Goal: Task Accomplishment & Management: Manage account settings

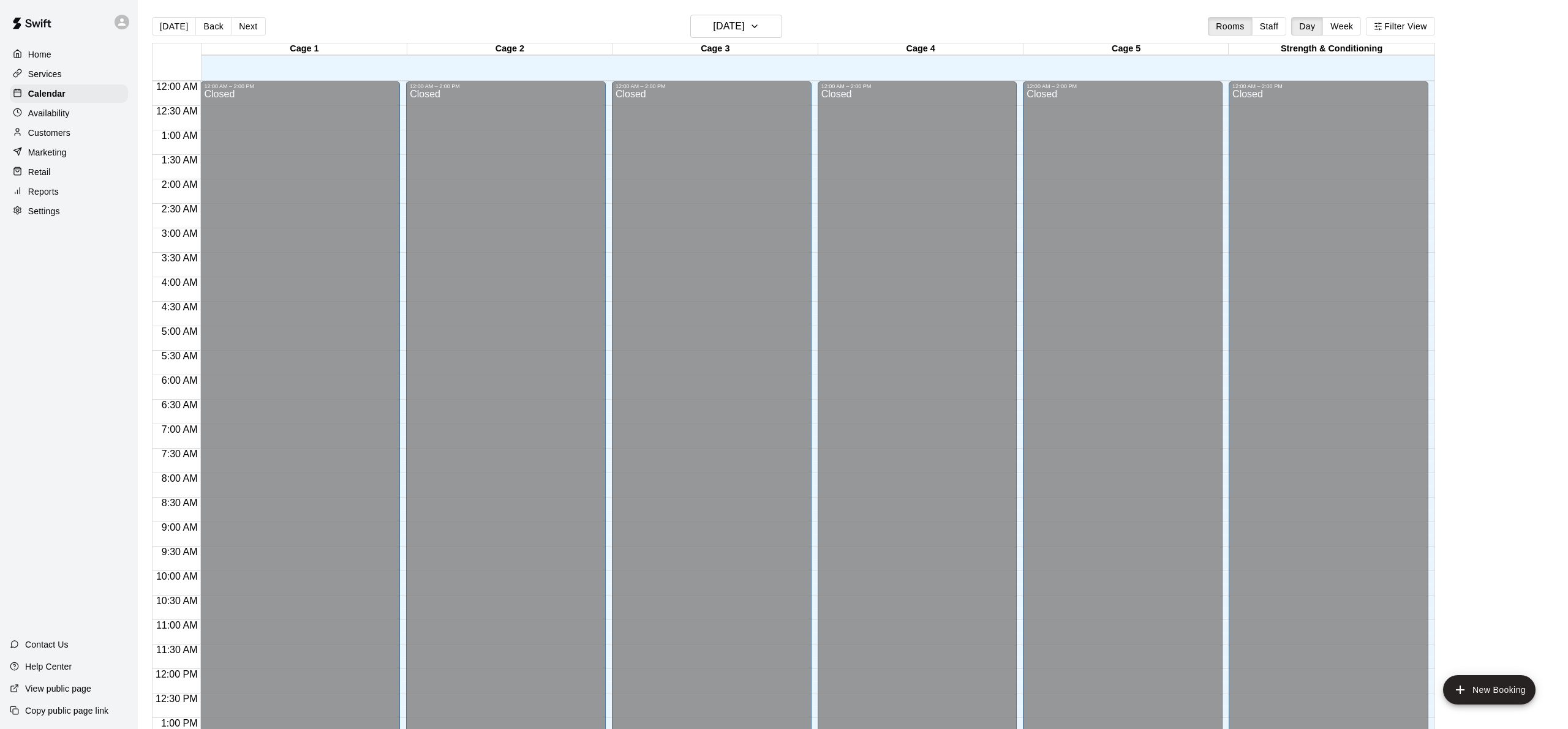
scroll to position [477, 0]
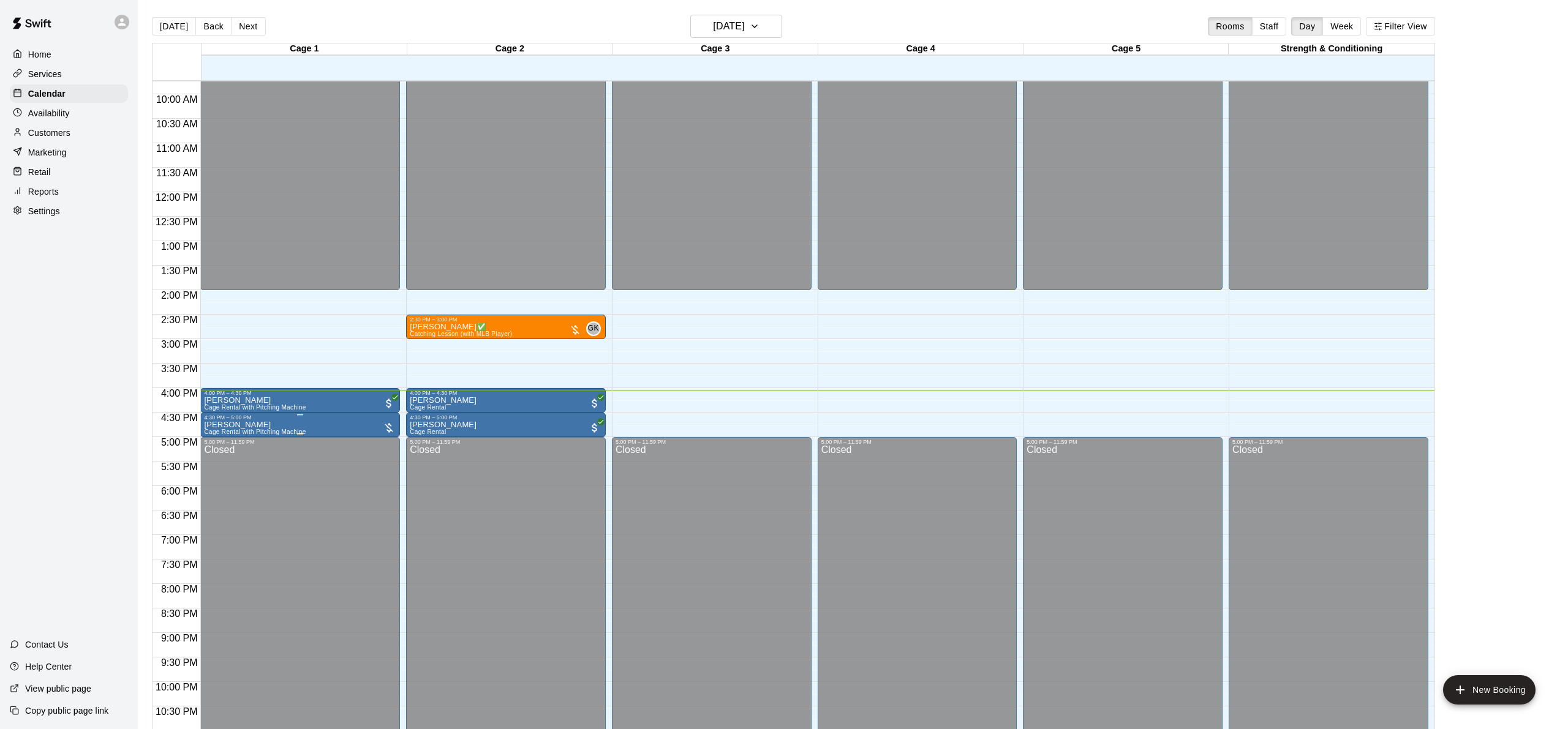
click at [237, 425] on p "[PERSON_NAME]" at bounding box center [255, 425] width 102 height 0
click at [212, 464] on img "edit" at bounding box center [216, 466] width 14 height 14
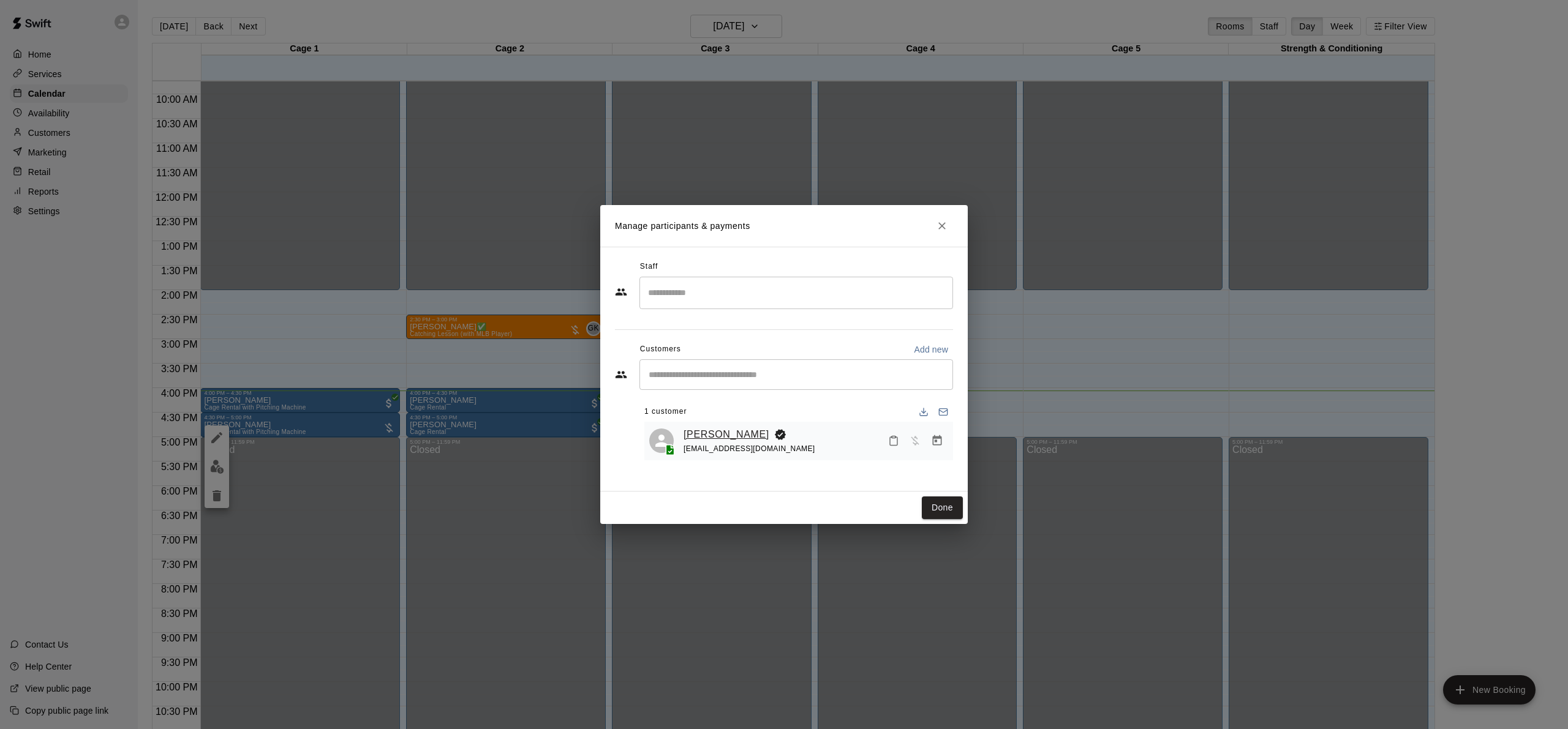
click at [705, 432] on link "[PERSON_NAME]" at bounding box center [727, 434] width 86 height 16
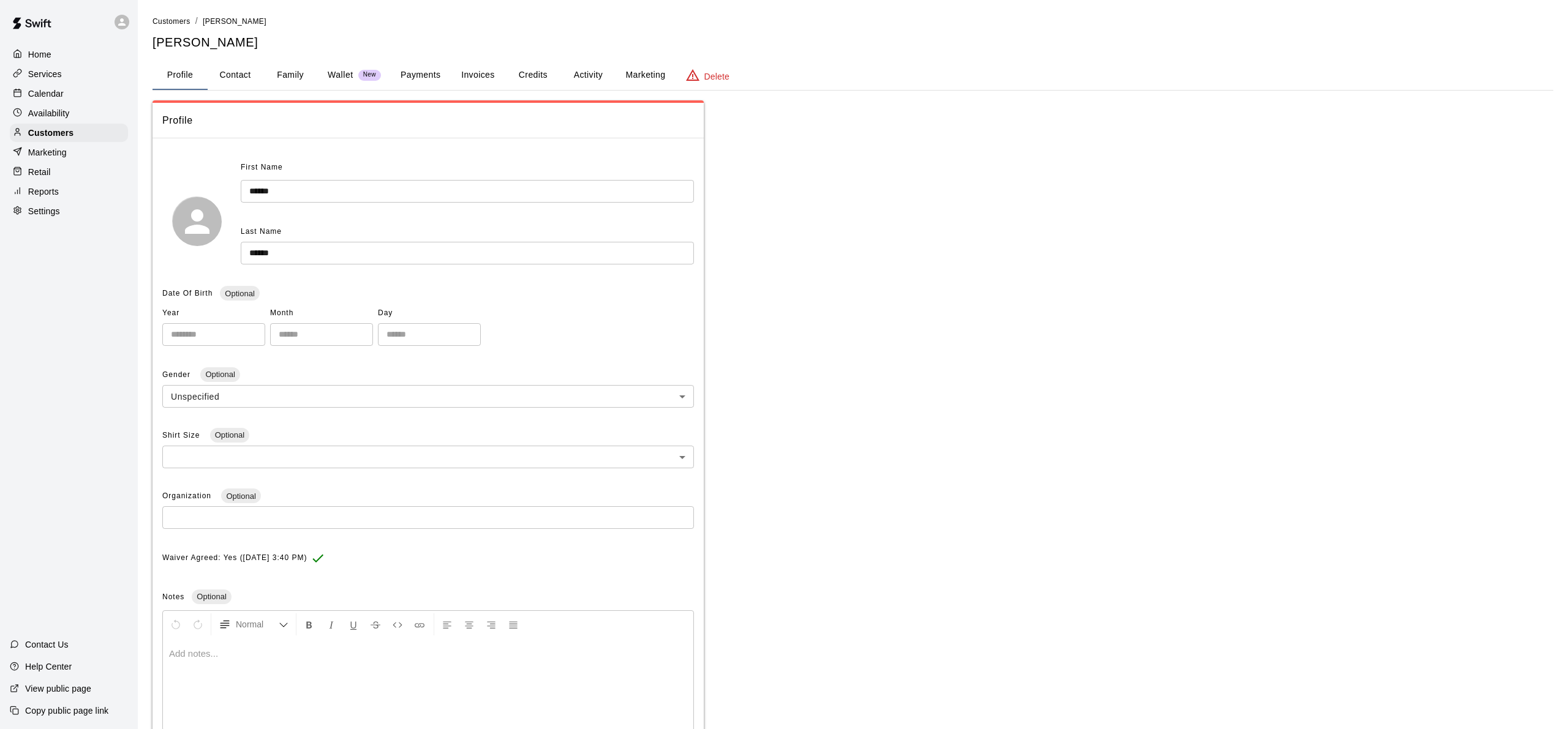
click at [283, 81] on button "Family" at bounding box center [291, 75] width 55 height 29
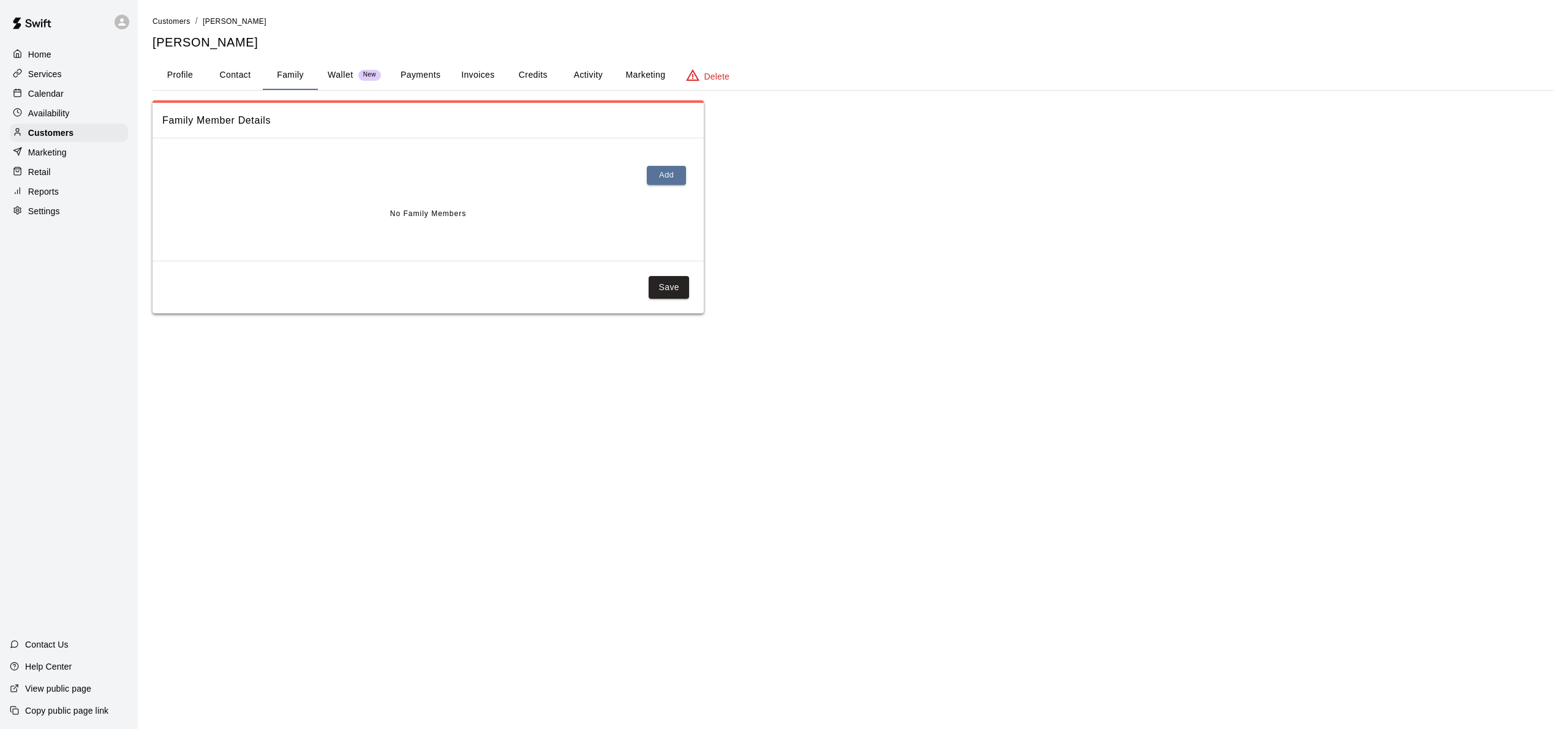
click at [237, 79] on button "Contact" at bounding box center [236, 75] width 55 height 29
select select "**"
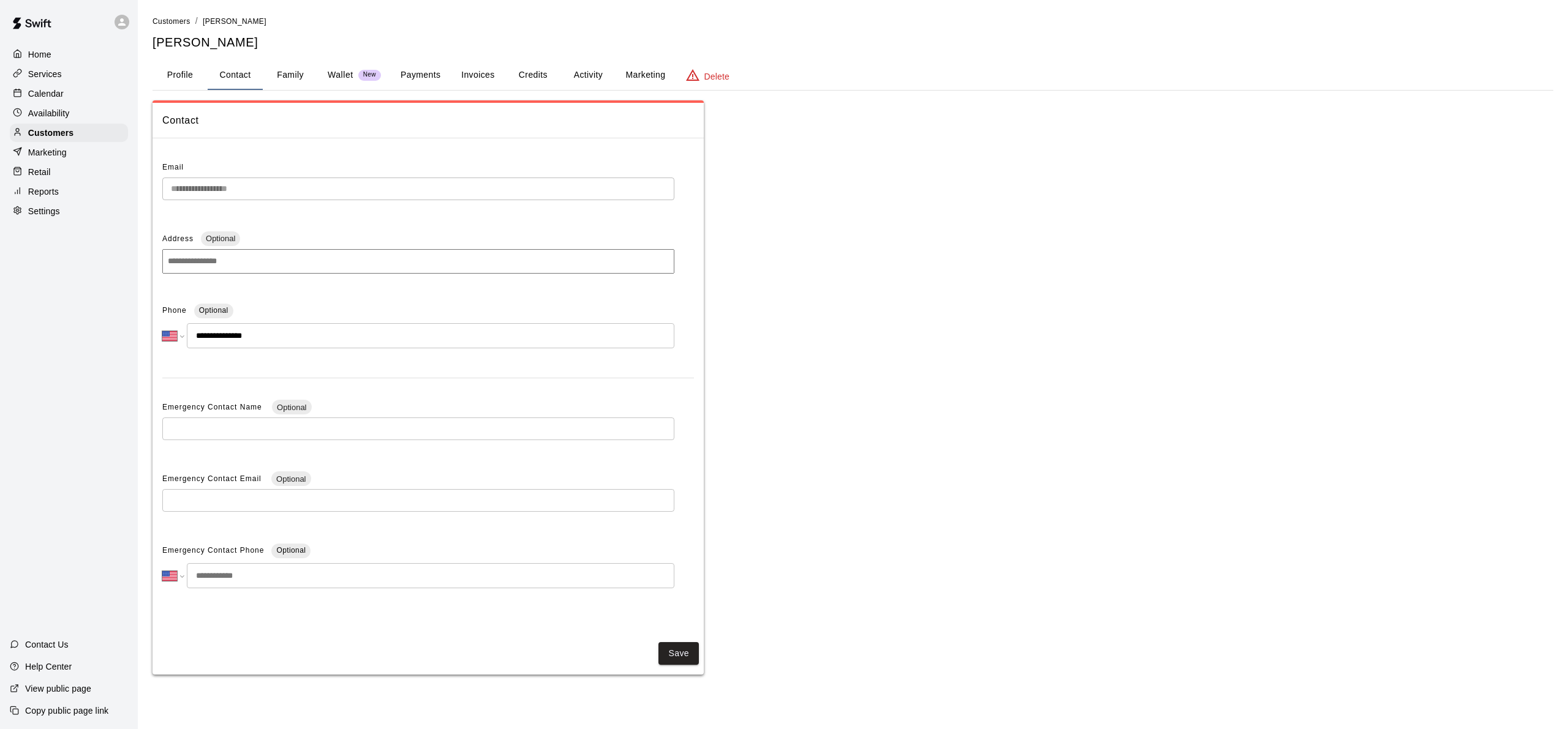
click at [175, 82] on button "Profile" at bounding box center [180, 75] width 55 height 29
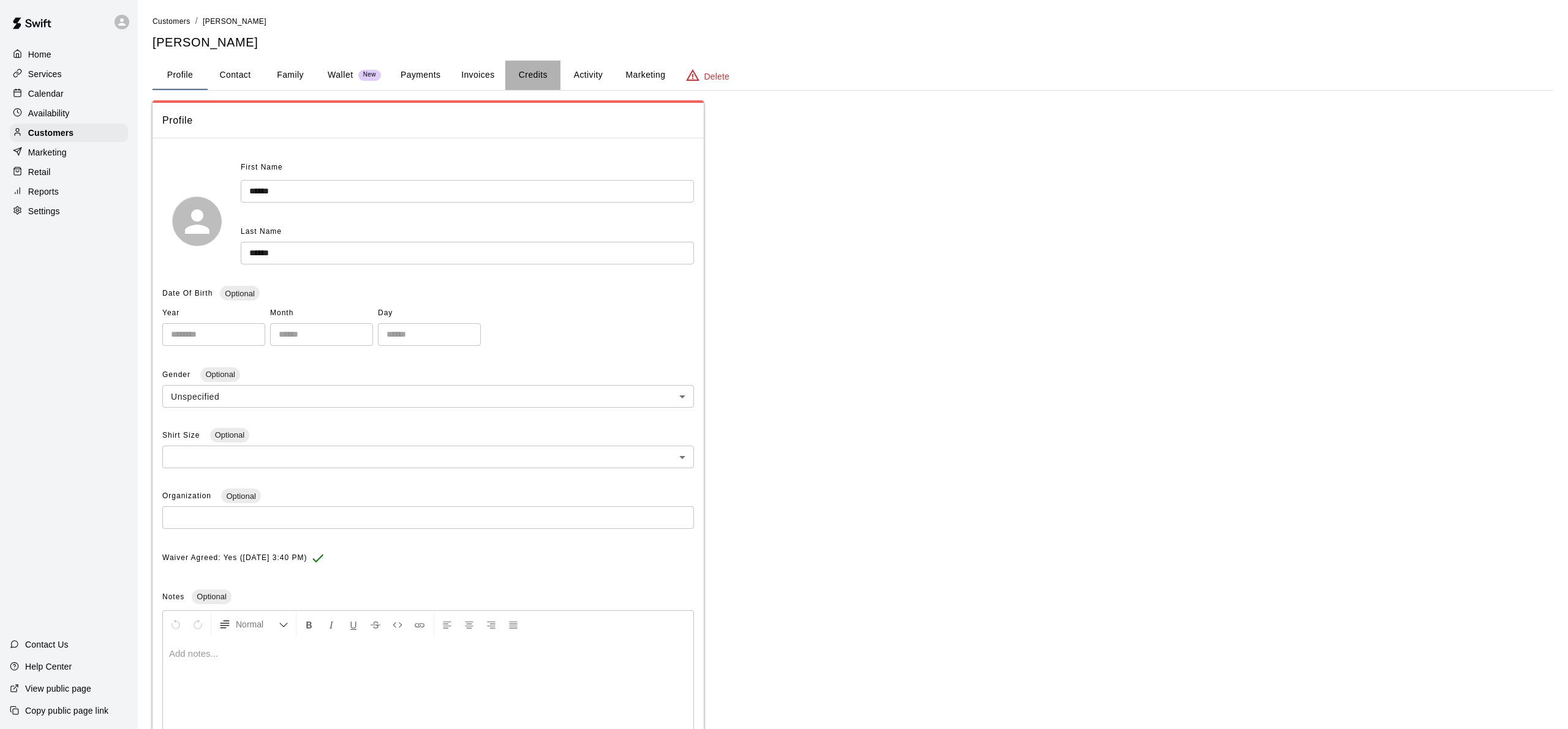
click at [533, 82] on button "Credits" at bounding box center [532, 75] width 55 height 29
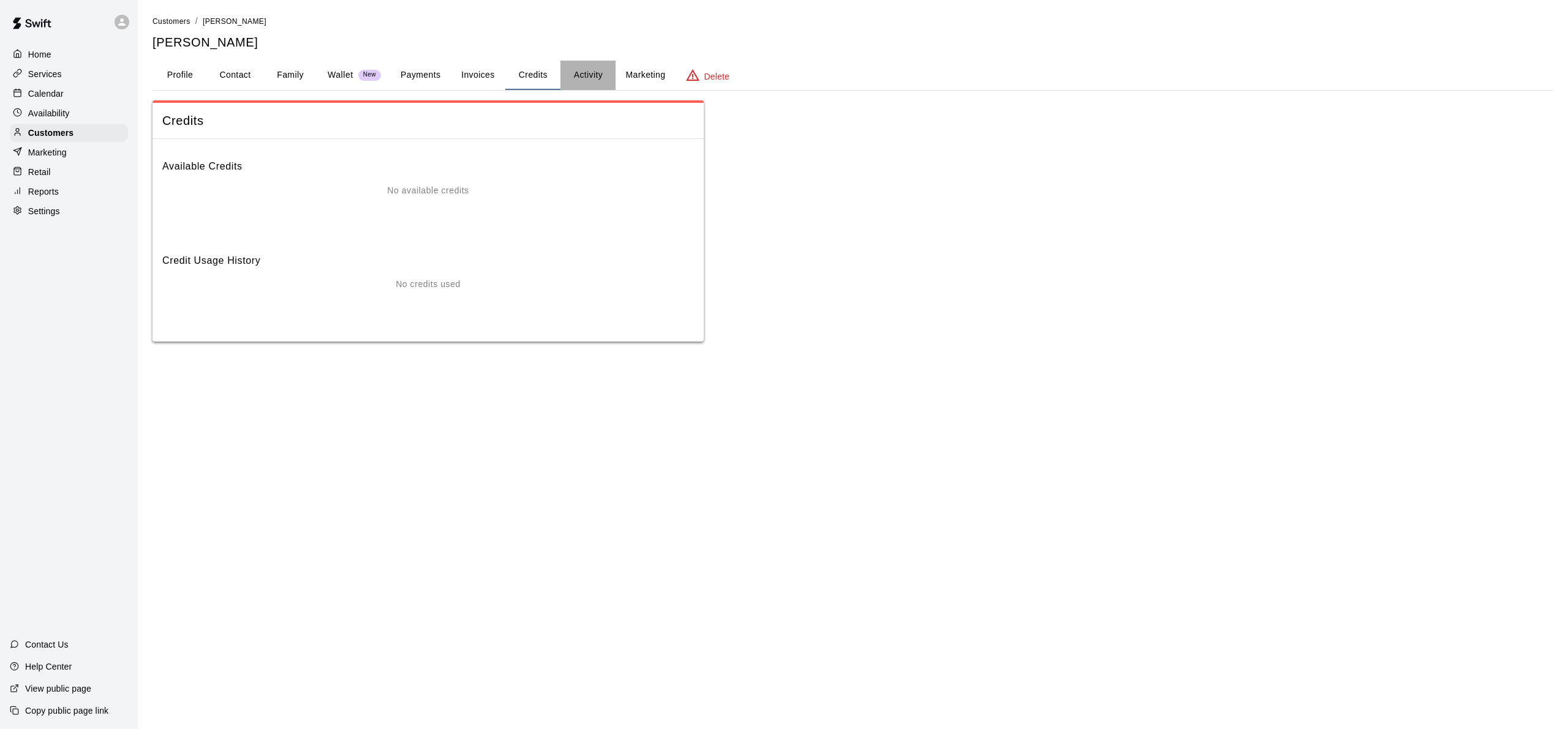
click at [594, 72] on button "Activity" at bounding box center [588, 75] width 55 height 29
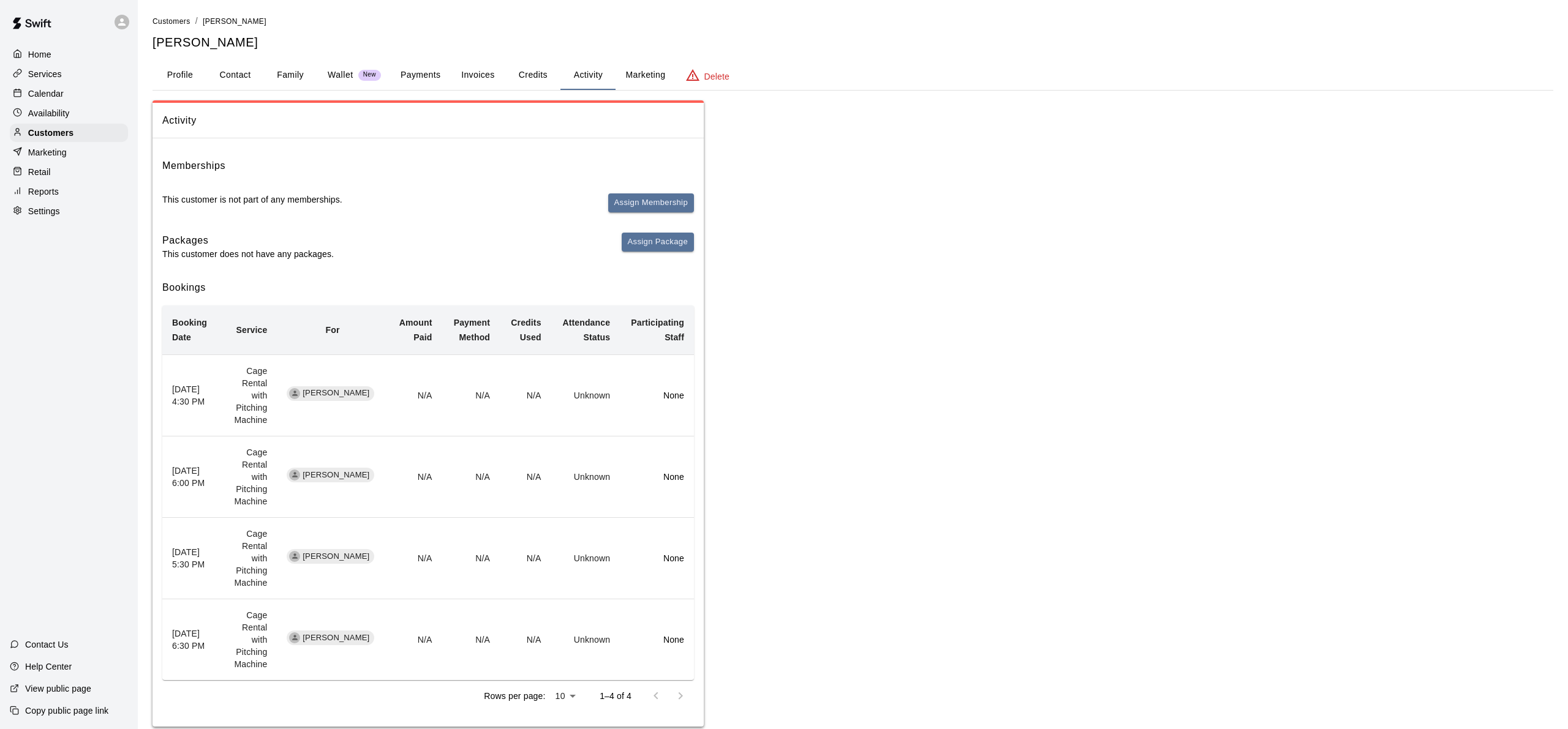
scroll to position [22, 0]
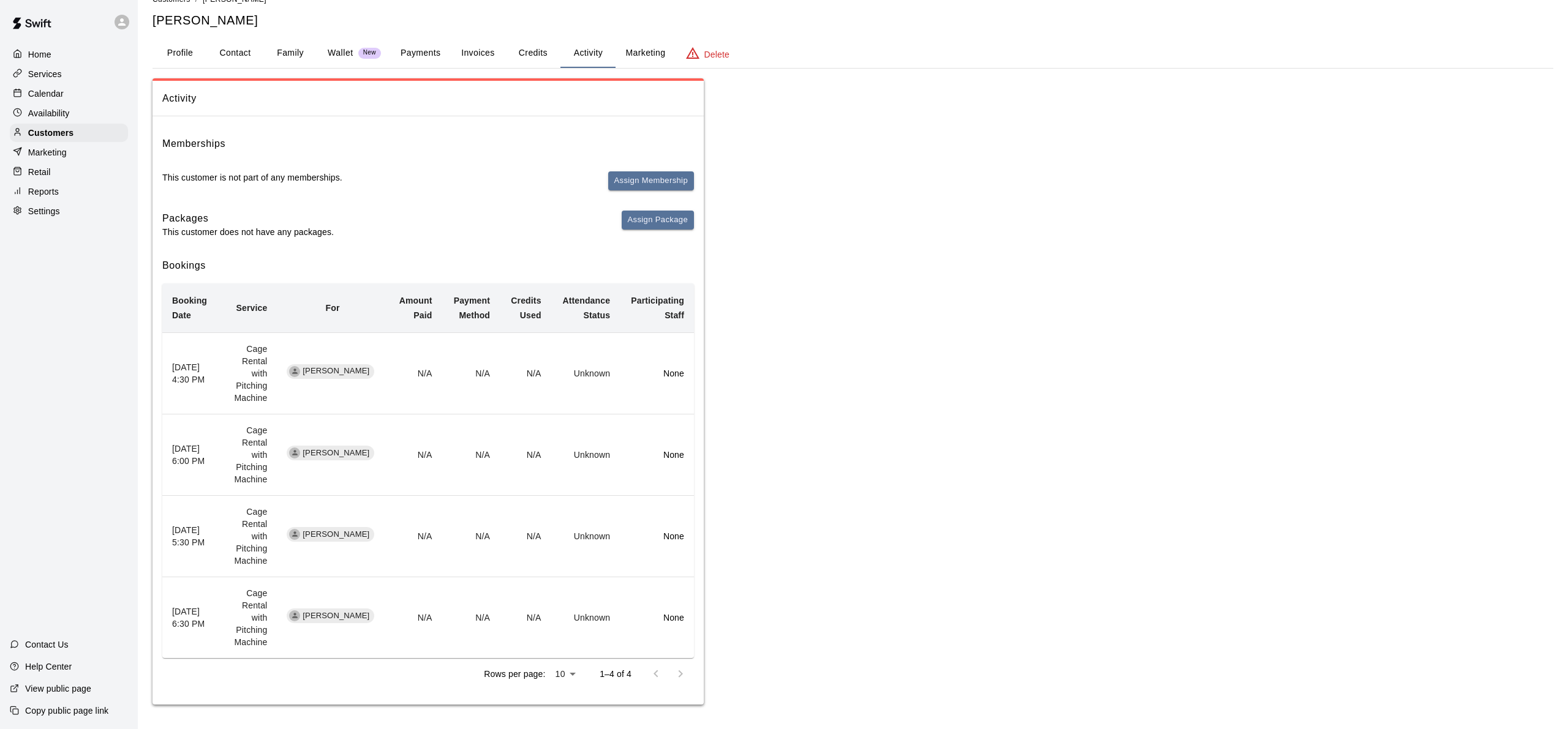
click at [64, 92] on div "Calendar" at bounding box center [69, 93] width 118 height 18
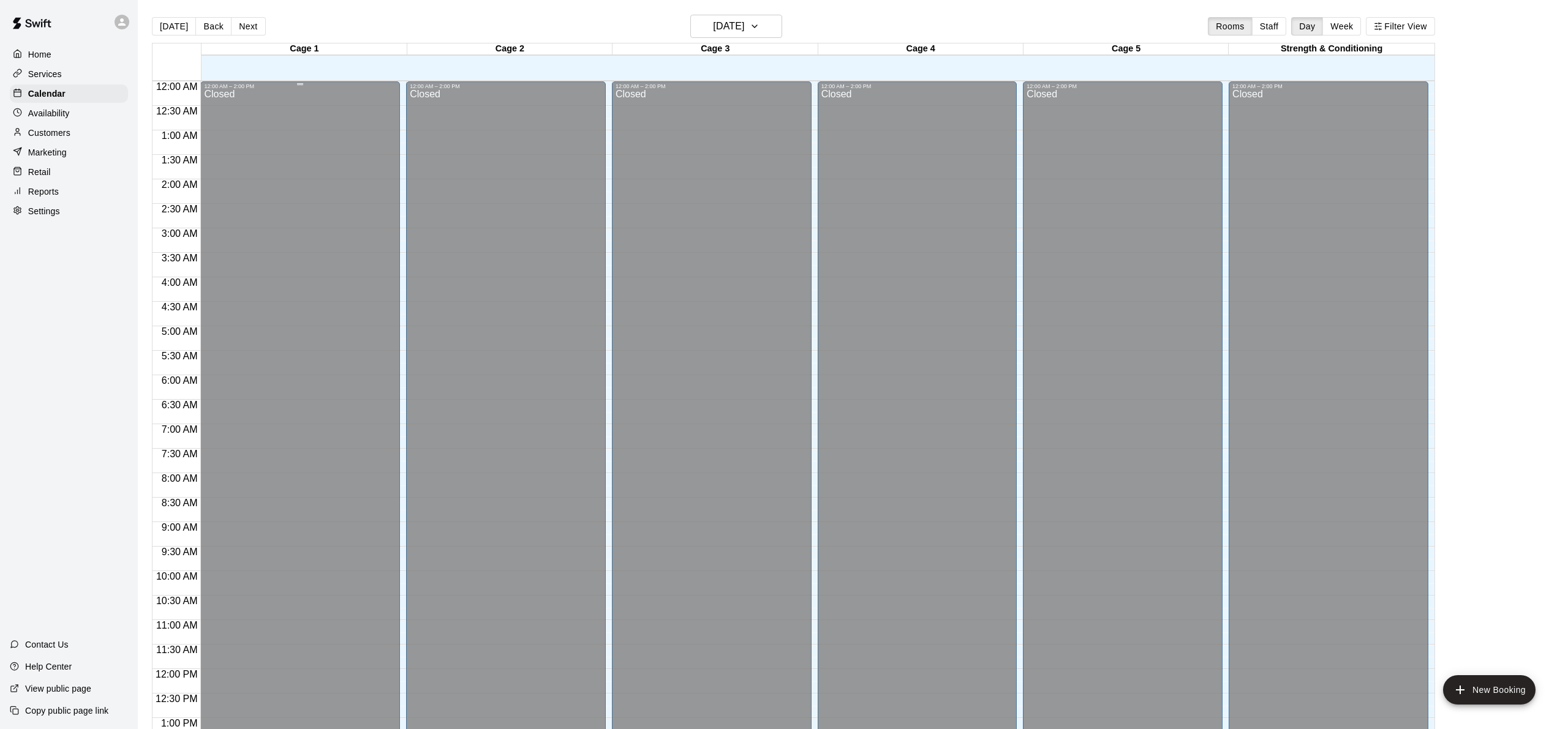
scroll to position [477, 0]
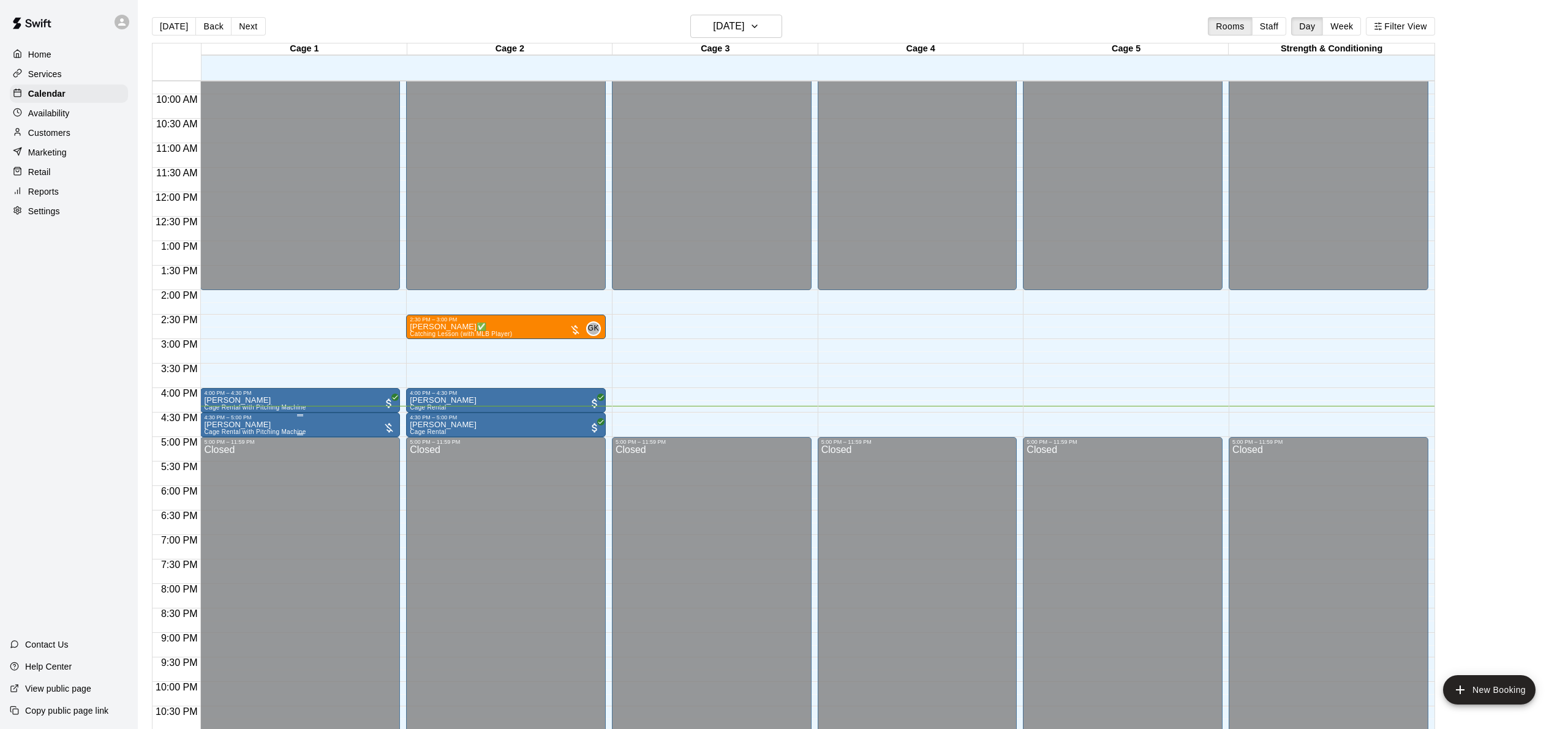
click at [302, 429] on span "Cage Rental with Pitching Machine" at bounding box center [255, 431] width 102 height 6
click at [217, 463] on img "edit" at bounding box center [216, 470] width 14 height 14
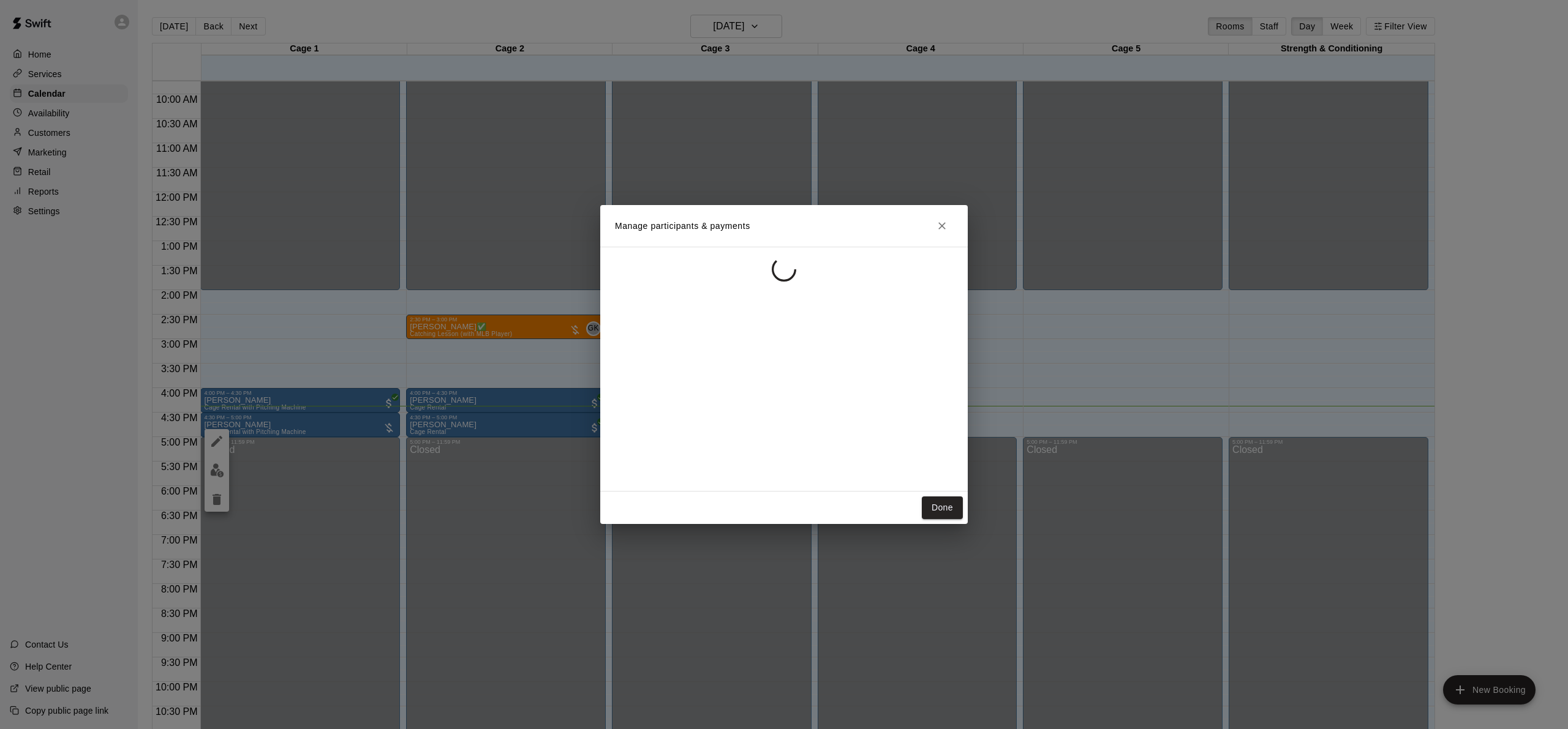
click at [296, 313] on div "Manage participants & payments Done" at bounding box center [784, 364] width 1568 height 729
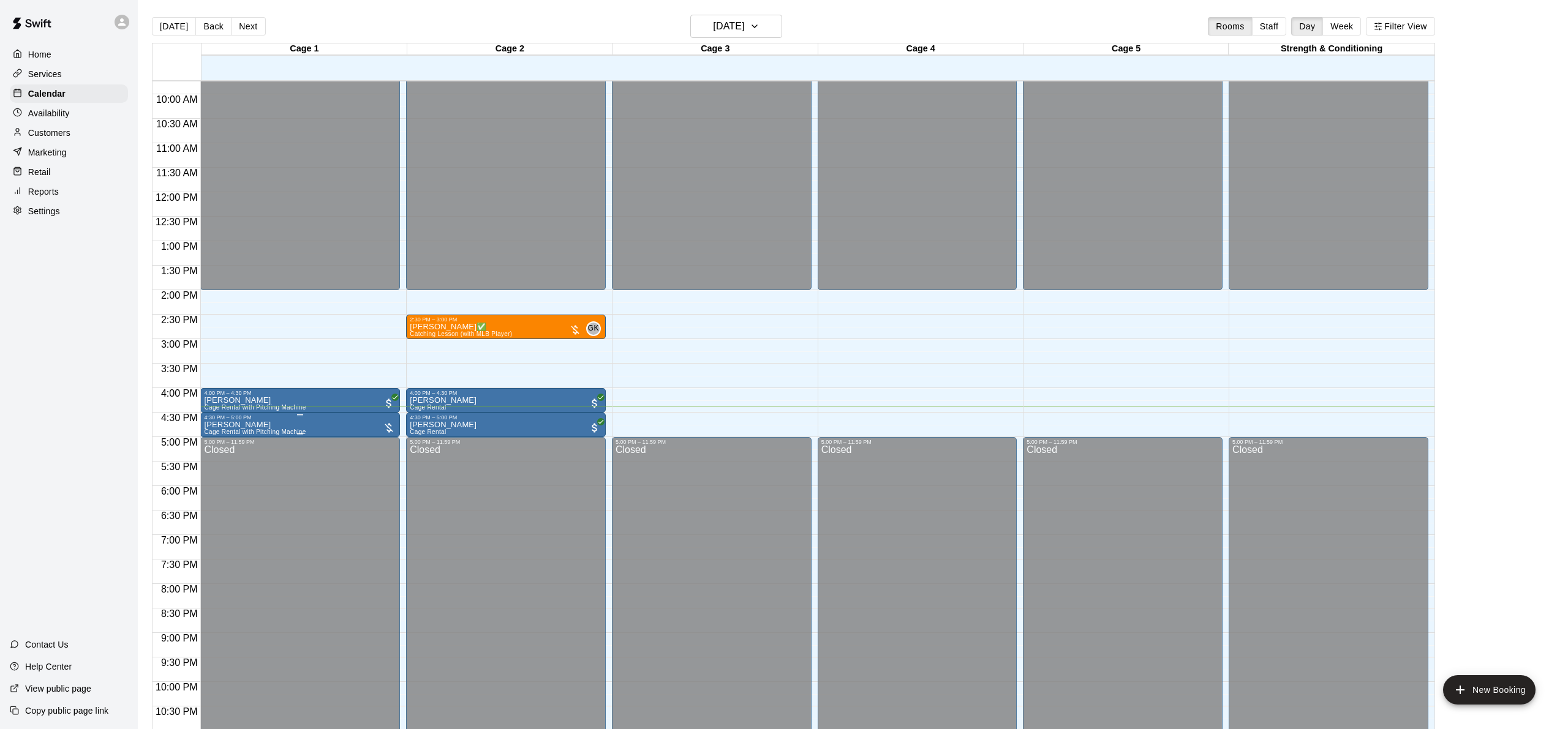
click at [226, 429] on button "edit" at bounding box center [216, 433] width 25 height 25
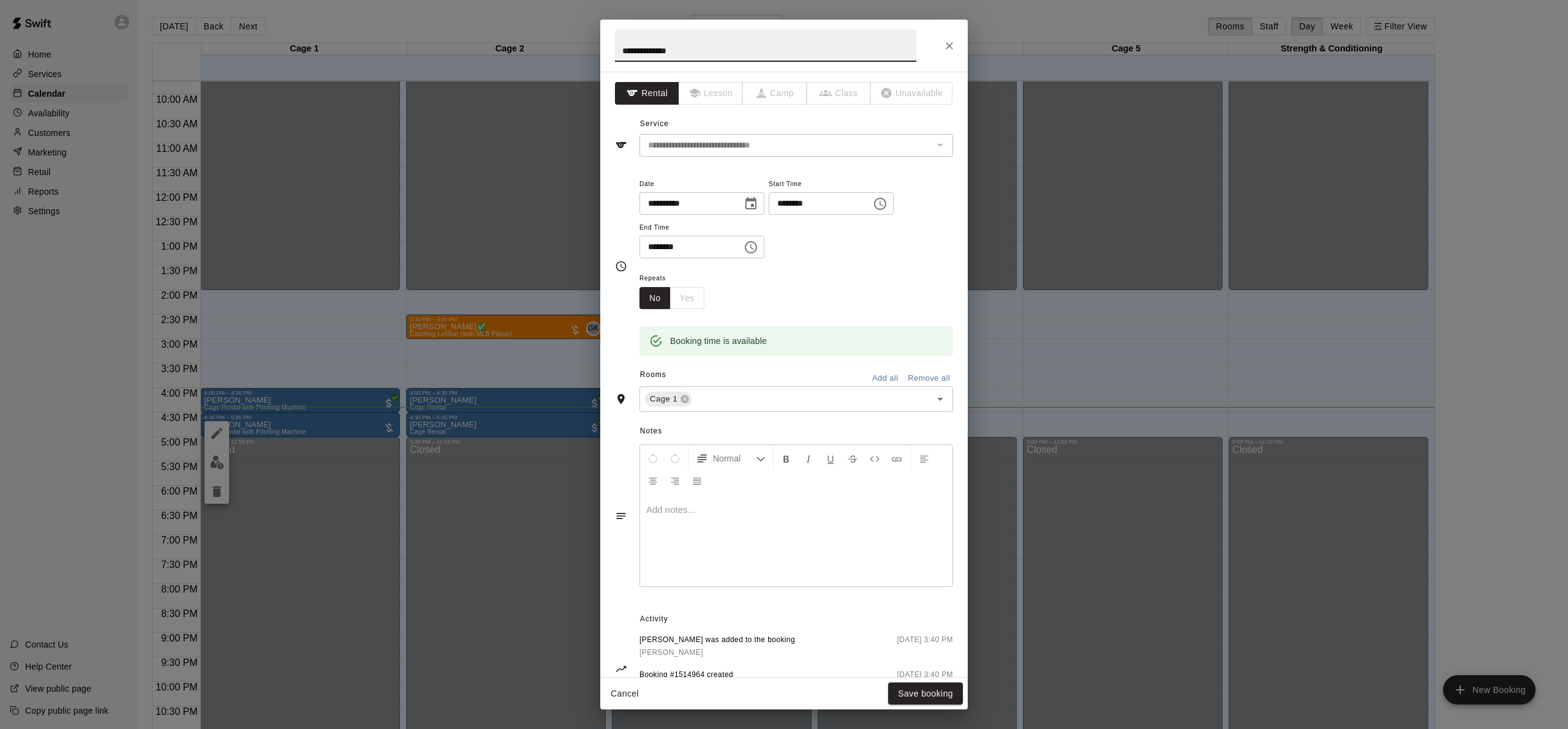
click at [700, 50] on input "**********" at bounding box center [765, 45] width 302 height 32
type input "**********"
click at [812, 295] on div "Repeats No Yes" at bounding box center [796, 289] width 313 height 38
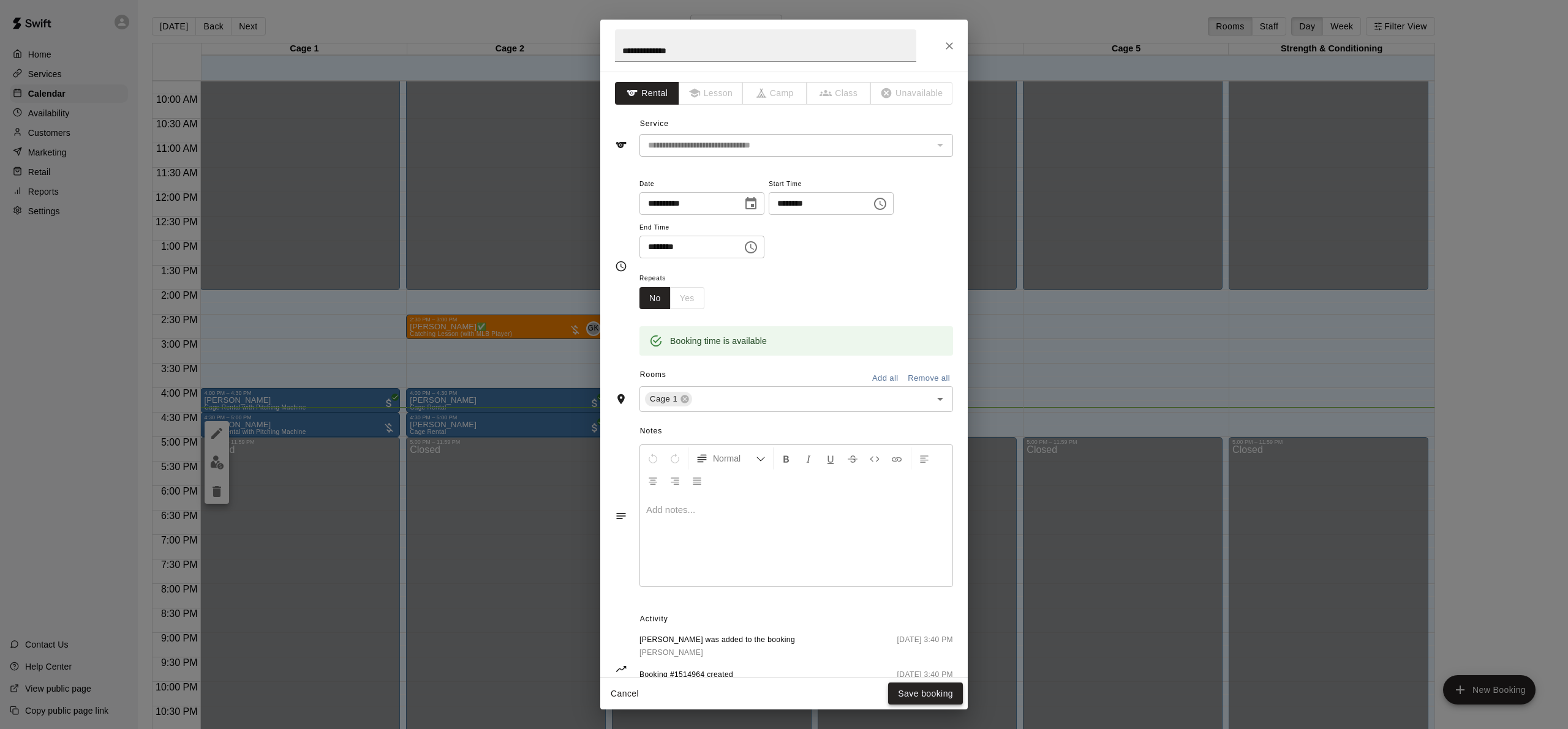
click at [901, 697] on button "Save booking" at bounding box center [926, 693] width 75 height 23
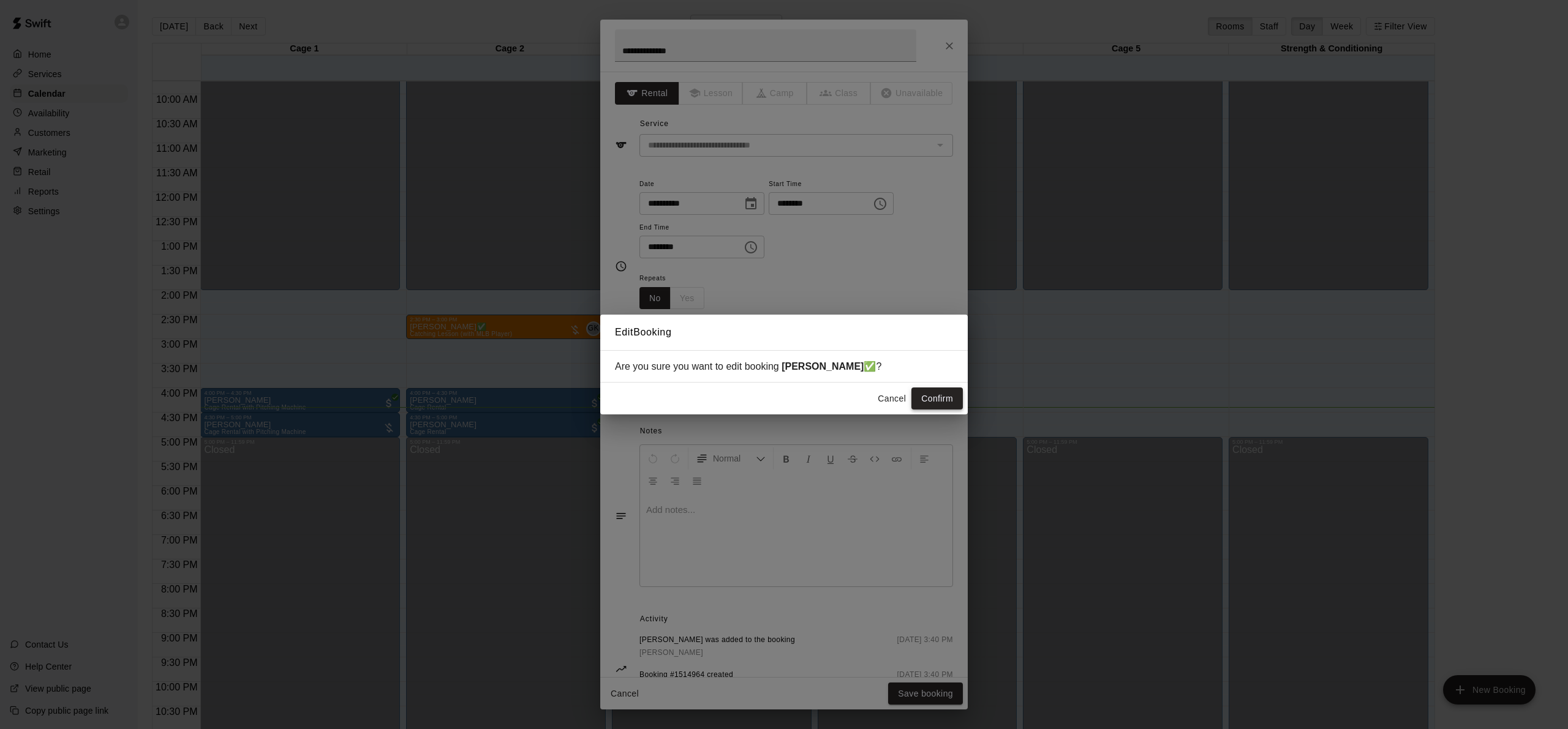
click at [928, 401] on button "Confirm" at bounding box center [938, 398] width 51 height 23
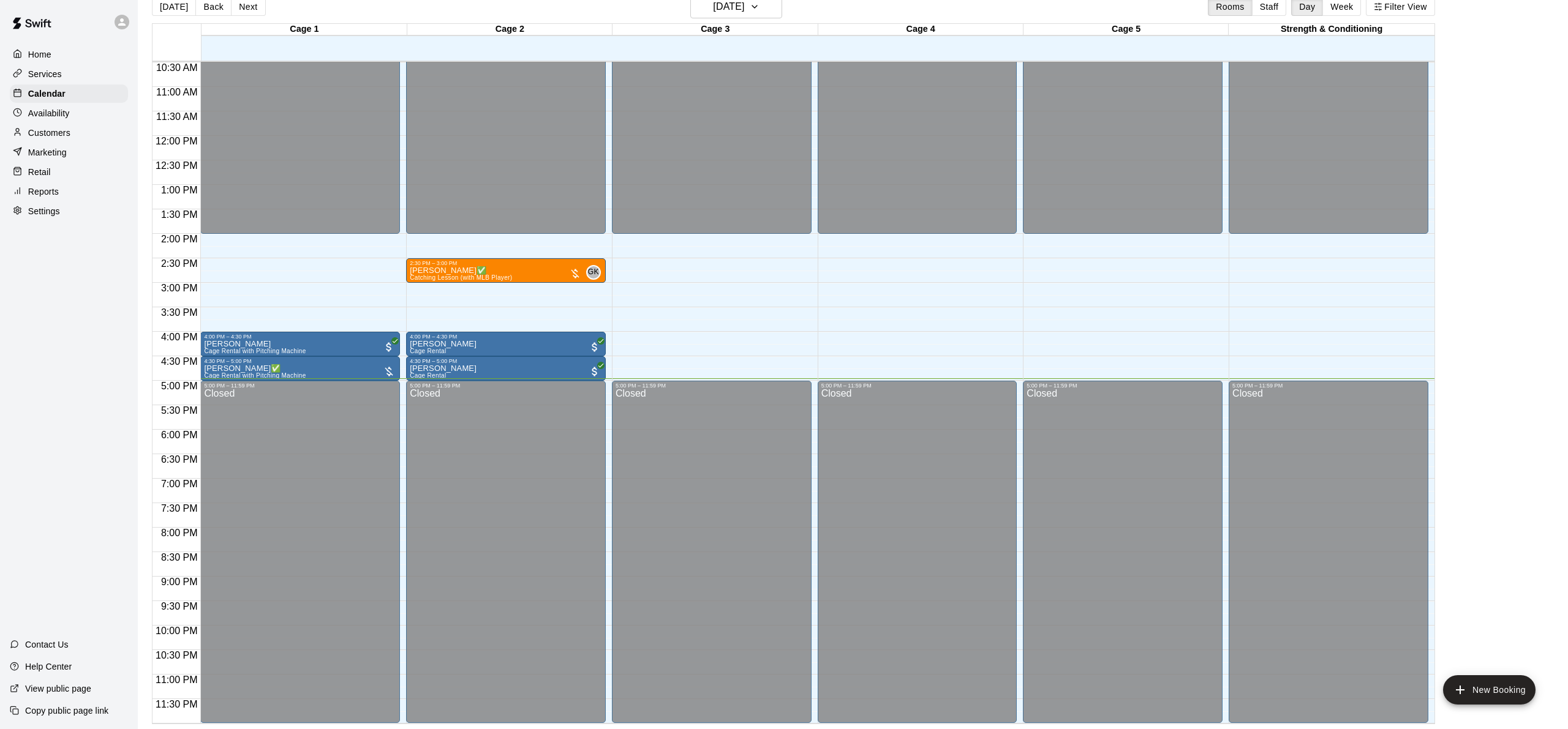
scroll to position [0, 0]
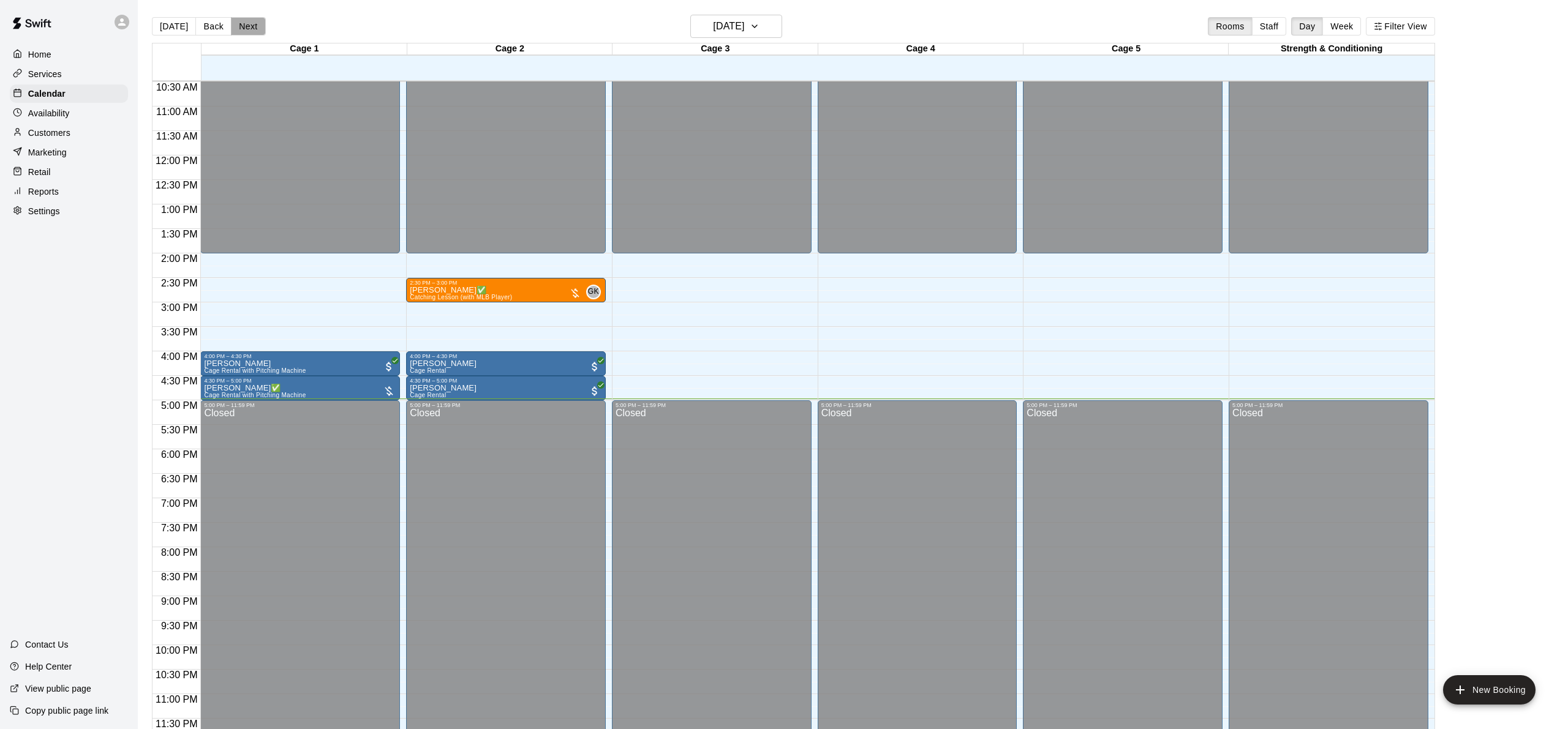
click at [245, 27] on button "Next" at bounding box center [247, 27] width 34 height 18
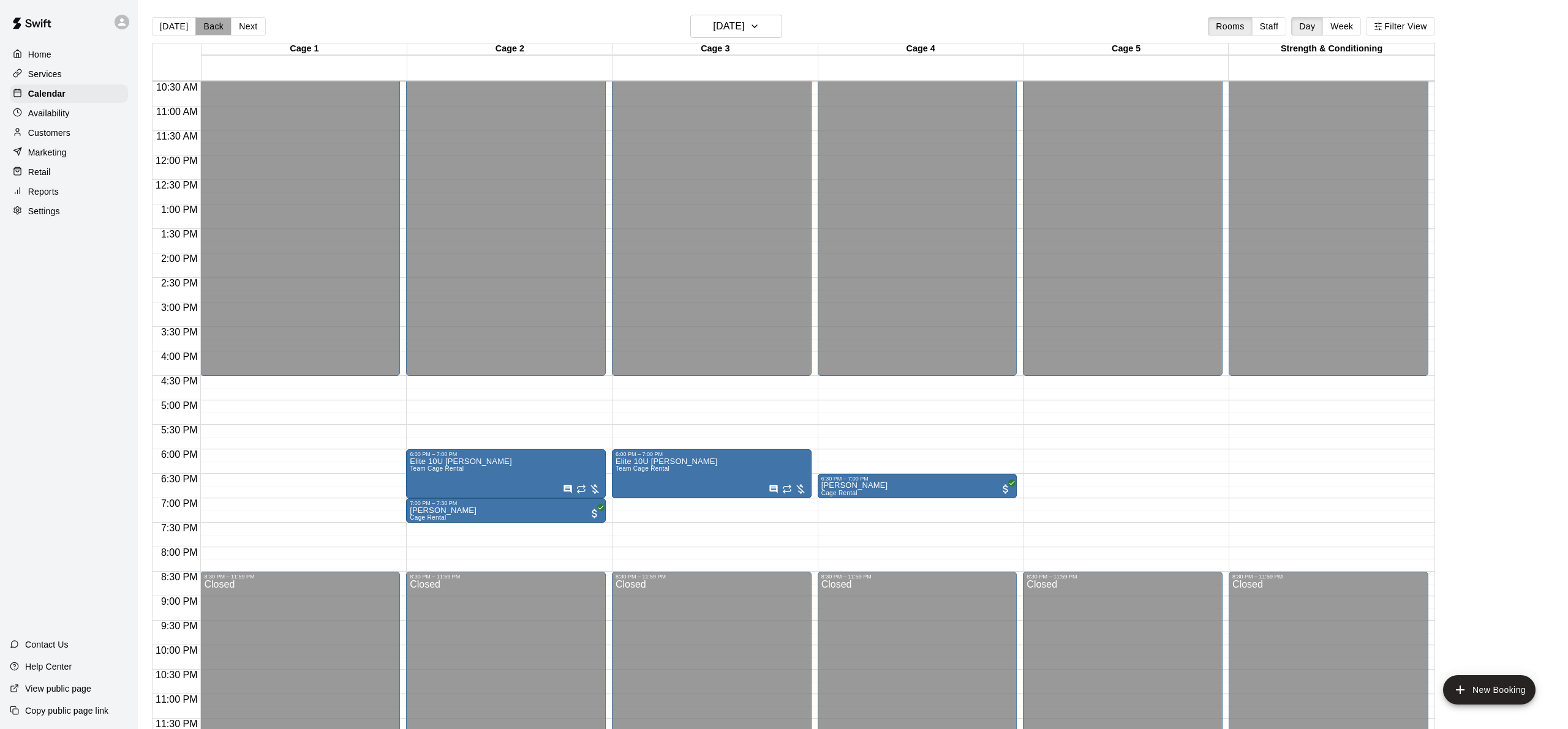
click at [215, 29] on button "Back" at bounding box center [213, 27] width 36 height 18
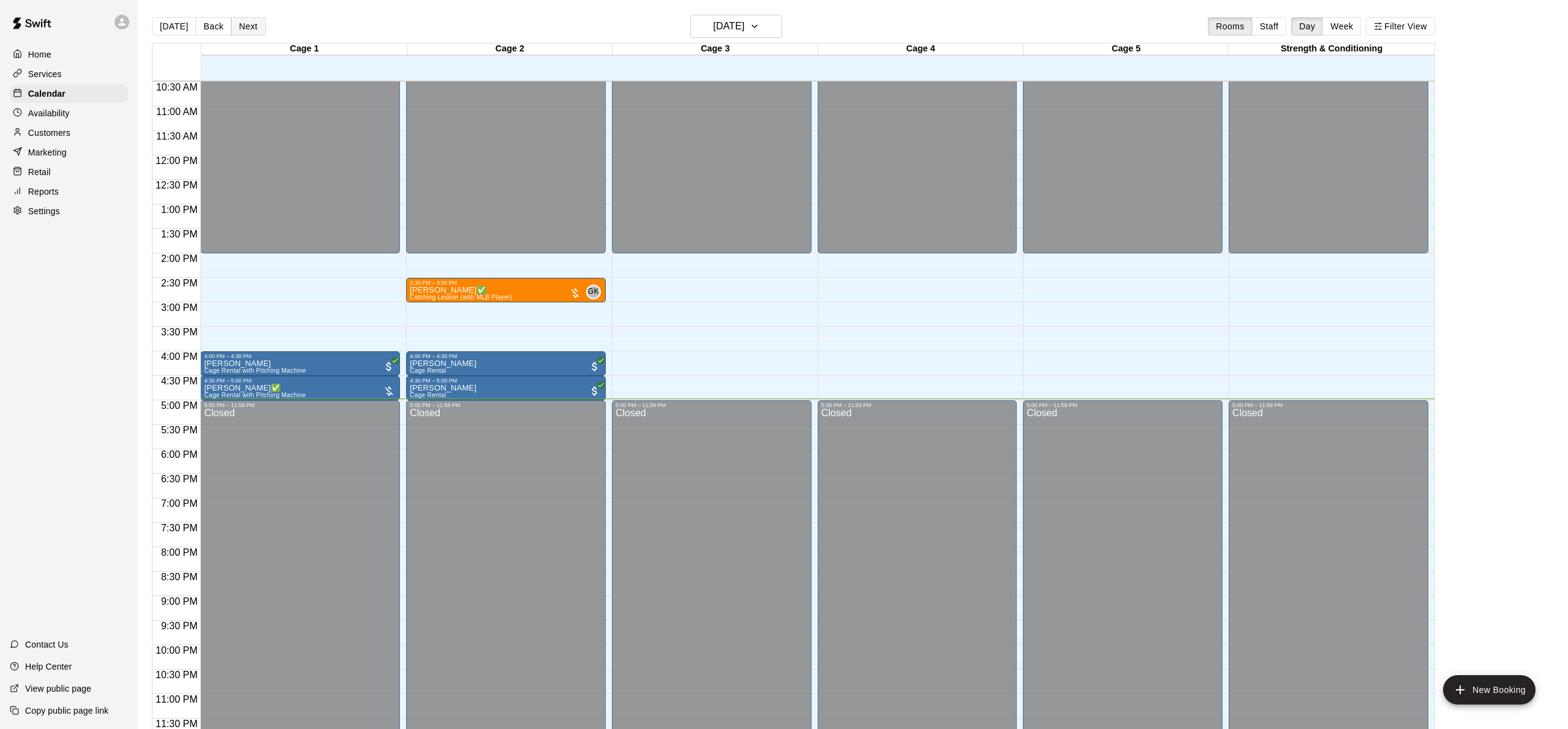
click at [250, 26] on button "Next" at bounding box center [247, 27] width 34 height 18
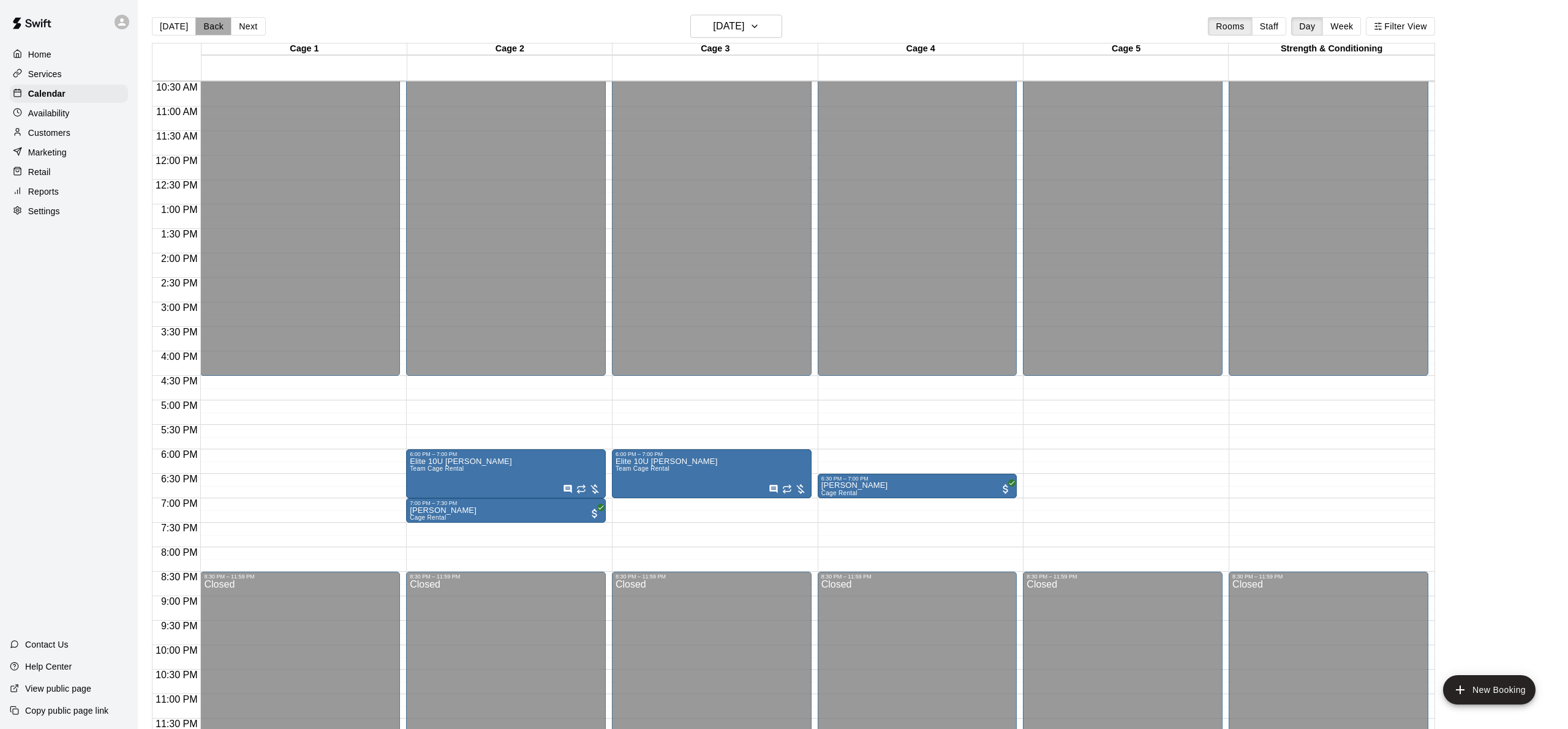
click at [210, 30] on button "Back" at bounding box center [213, 27] width 36 height 18
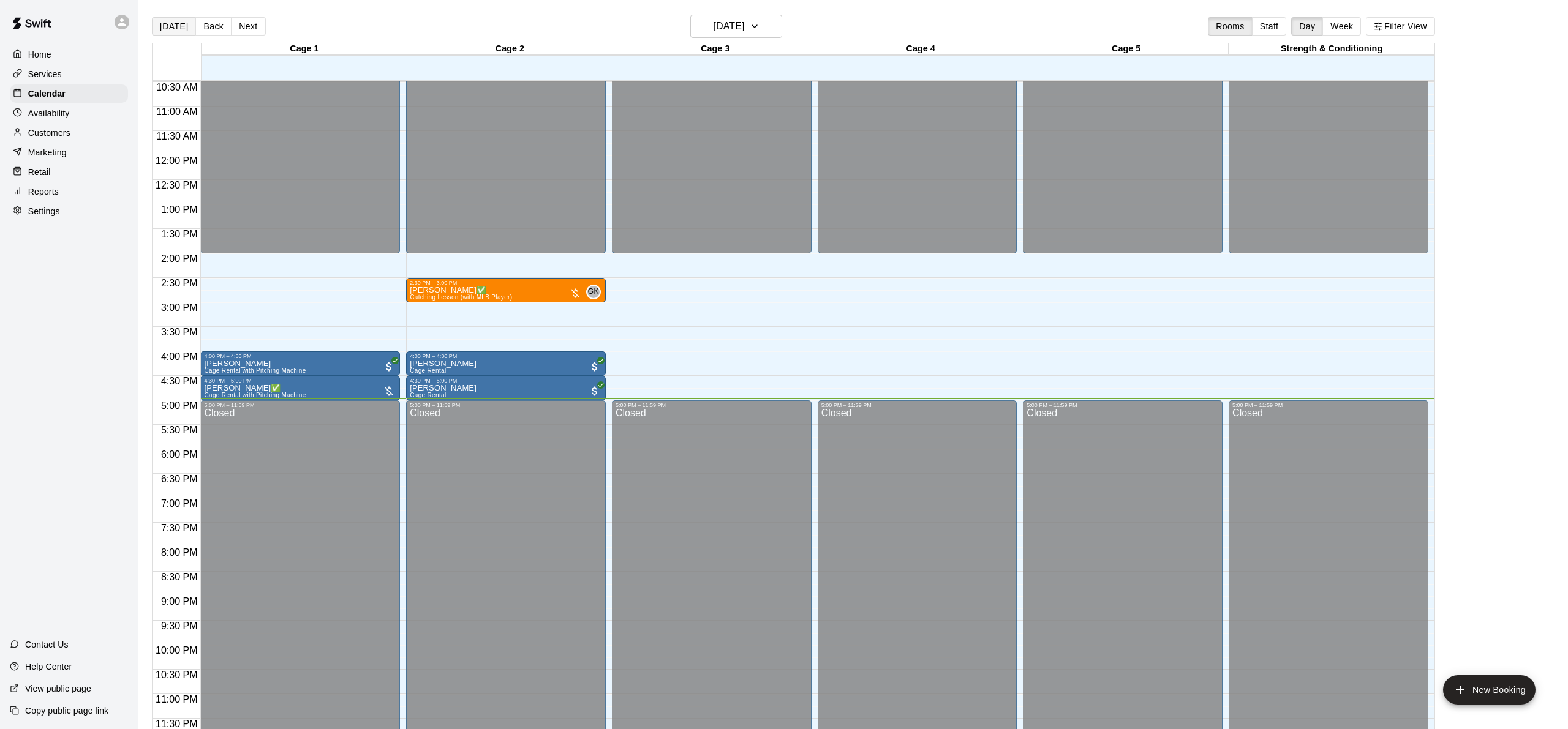
click at [161, 21] on button "[DATE]" at bounding box center [174, 27] width 44 height 18
click at [738, 19] on h6 "[DATE]" at bounding box center [729, 26] width 31 height 17
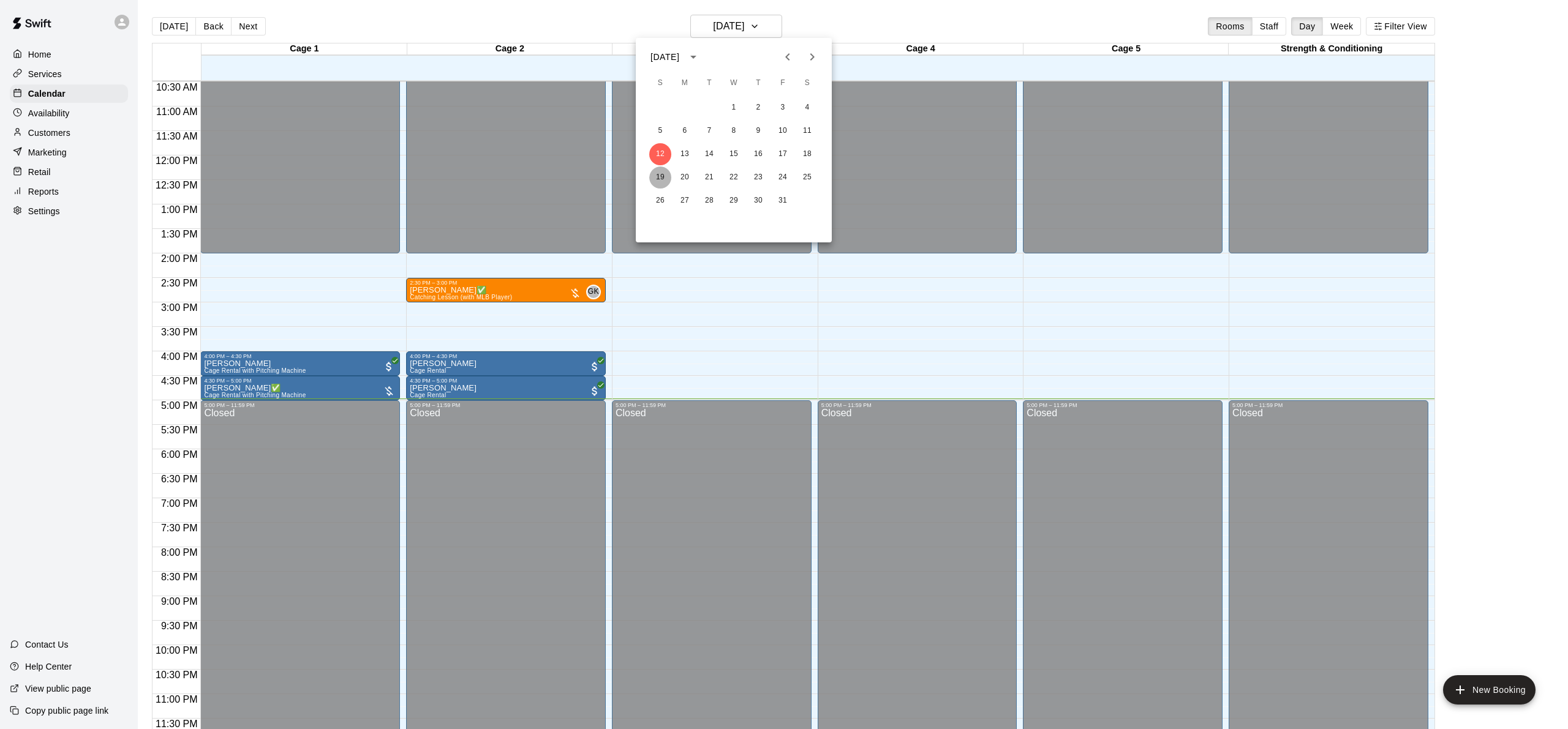
click at [669, 175] on button "19" at bounding box center [661, 178] width 22 height 22
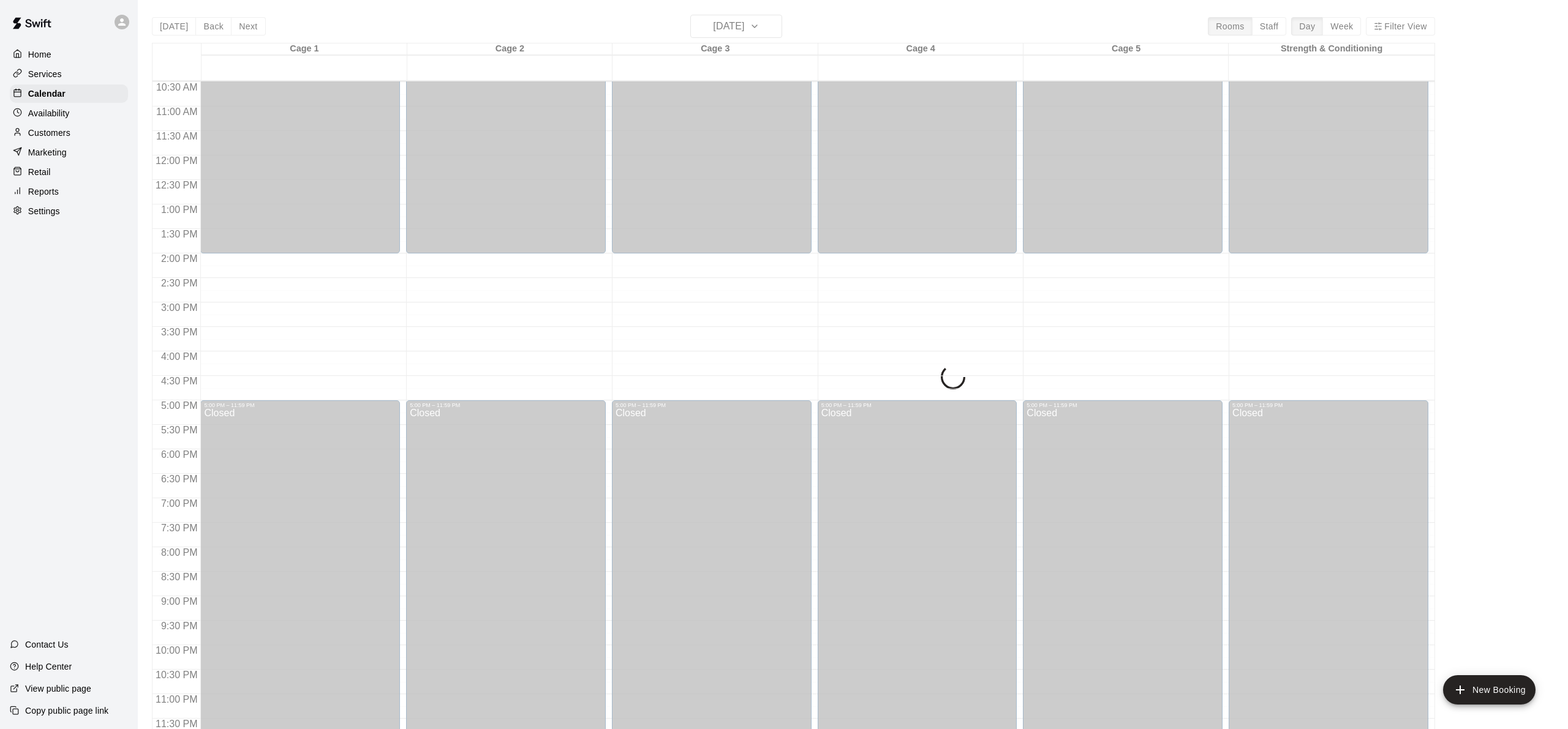
click at [705, 35] on div "[DATE] Back [DATE][DATE] Rooms Staff Day Week Filter View Cage 1 19 Sun Cage 2 …" at bounding box center [794, 379] width 1283 height 729
click at [759, 29] on div "[DATE] Back [DATE][DATE] Rooms Staff Day Week Filter View Cage 1 19 Sun Cage 2 …" at bounding box center [794, 379] width 1283 height 729
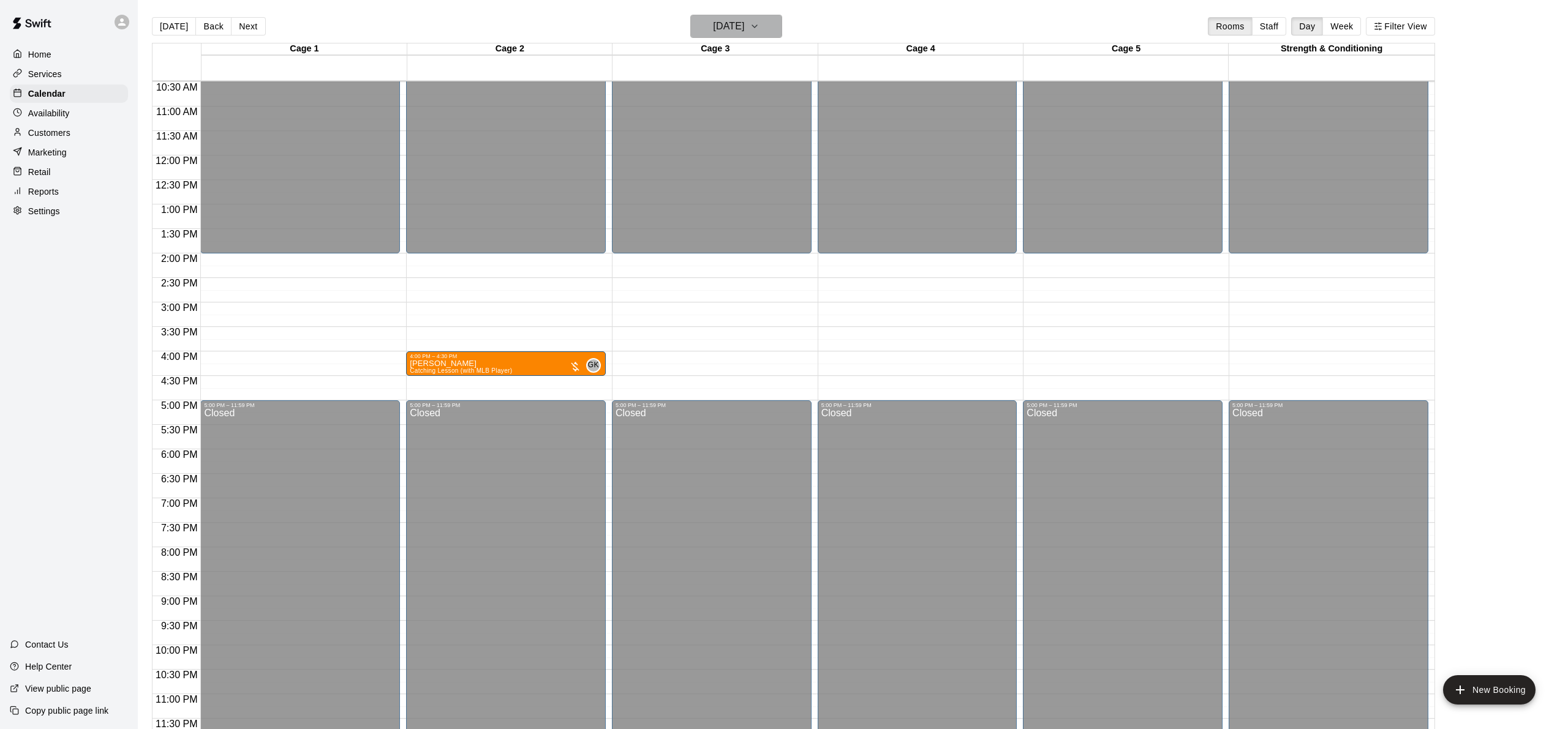
click at [744, 29] on h6 "[DATE]" at bounding box center [729, 26] width 31 height 17
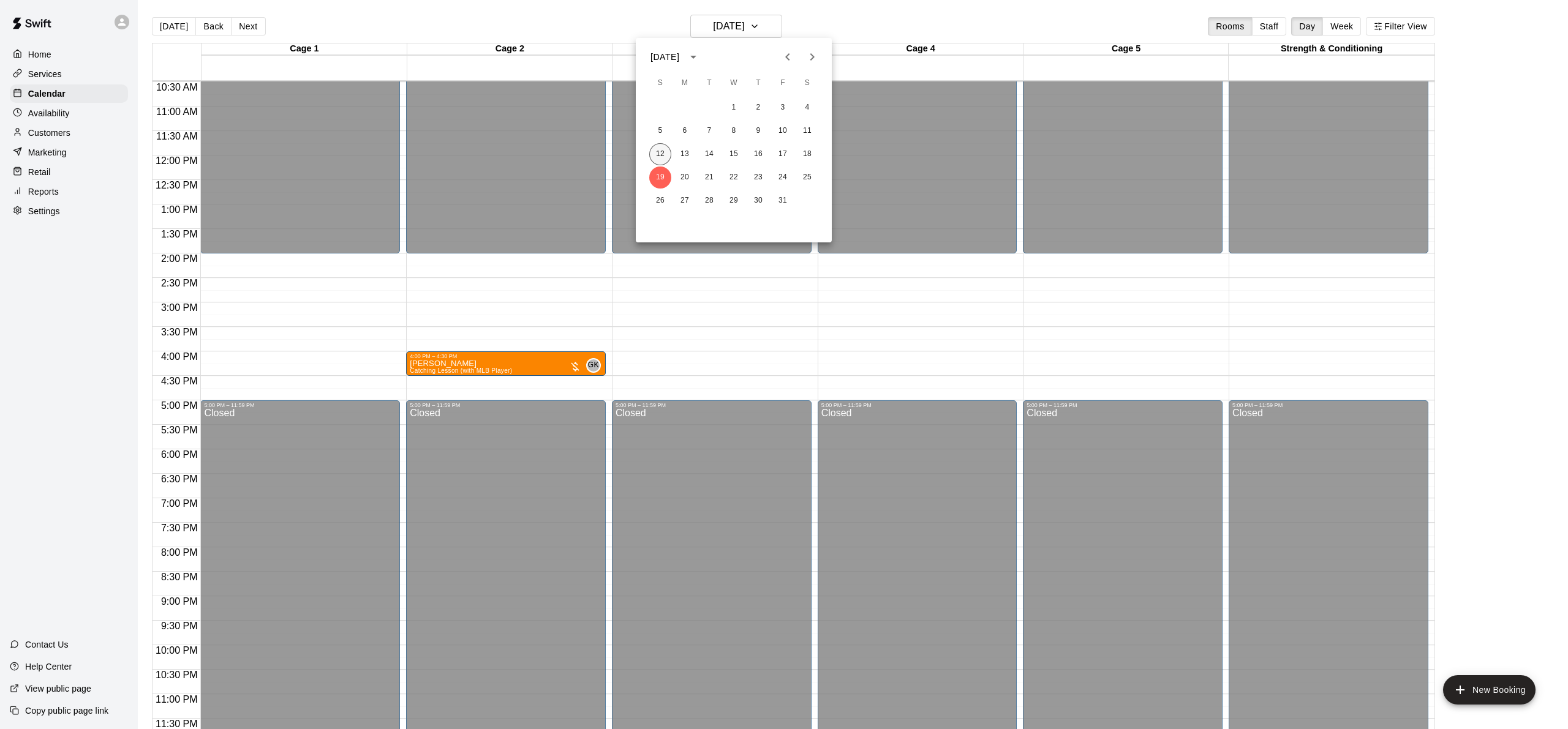
click at [653, 156] on button "12" at bounding box center [661, 154] width 22 height 22
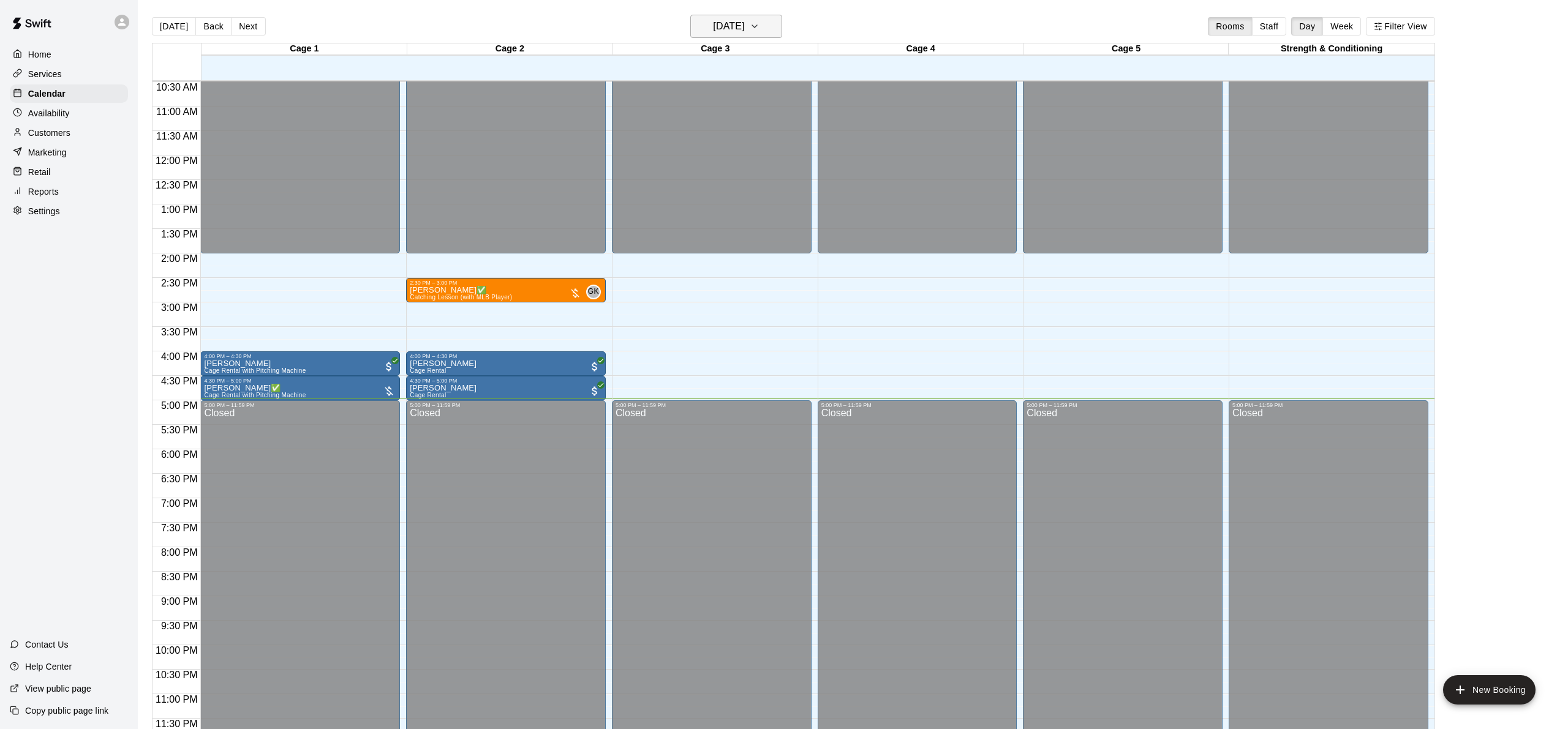
click at [760, 23] on icon "button" at bounding box center [754, 27] width 10 height 15
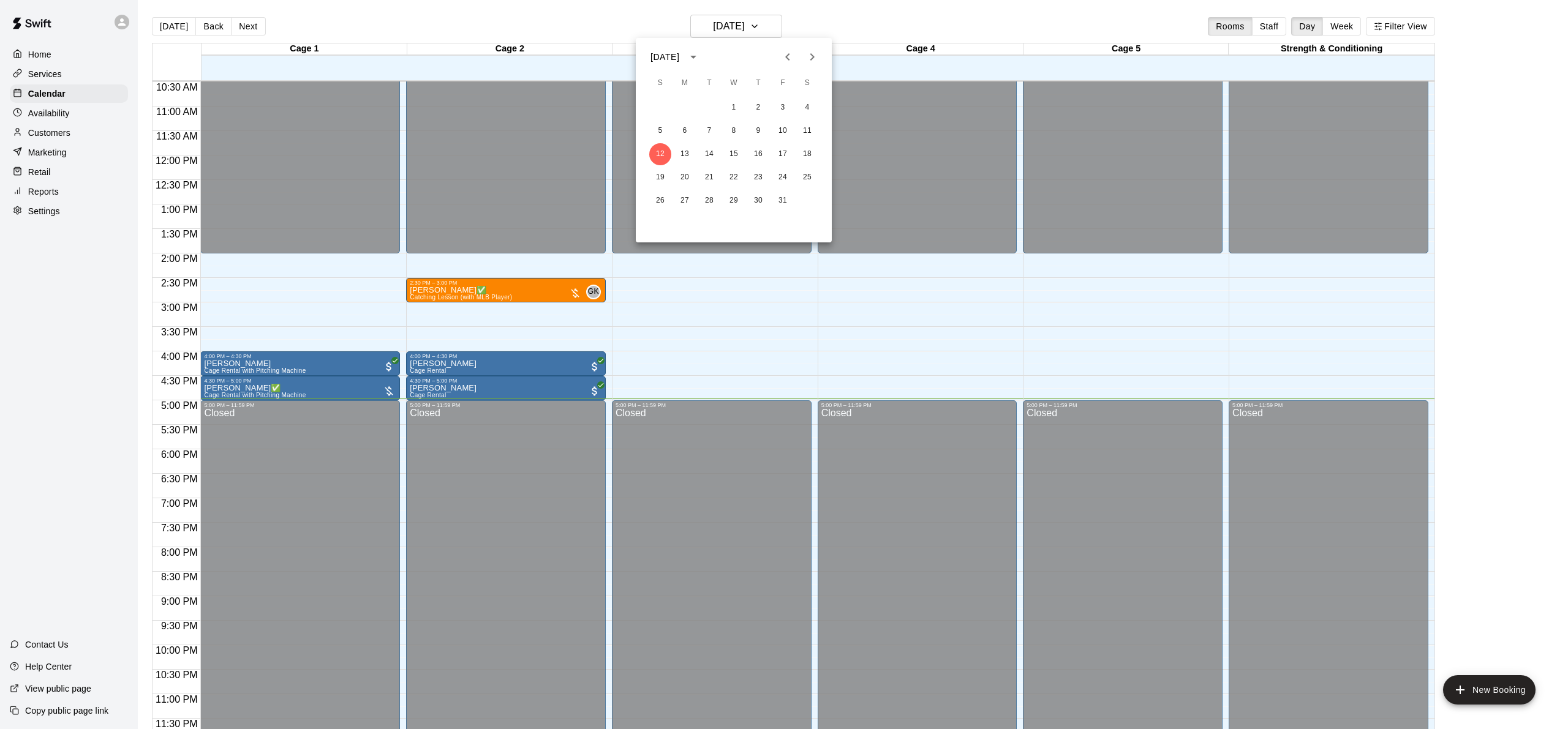
click at [714, 30] on div at bounding box center [784, 364] width 1568 height 729
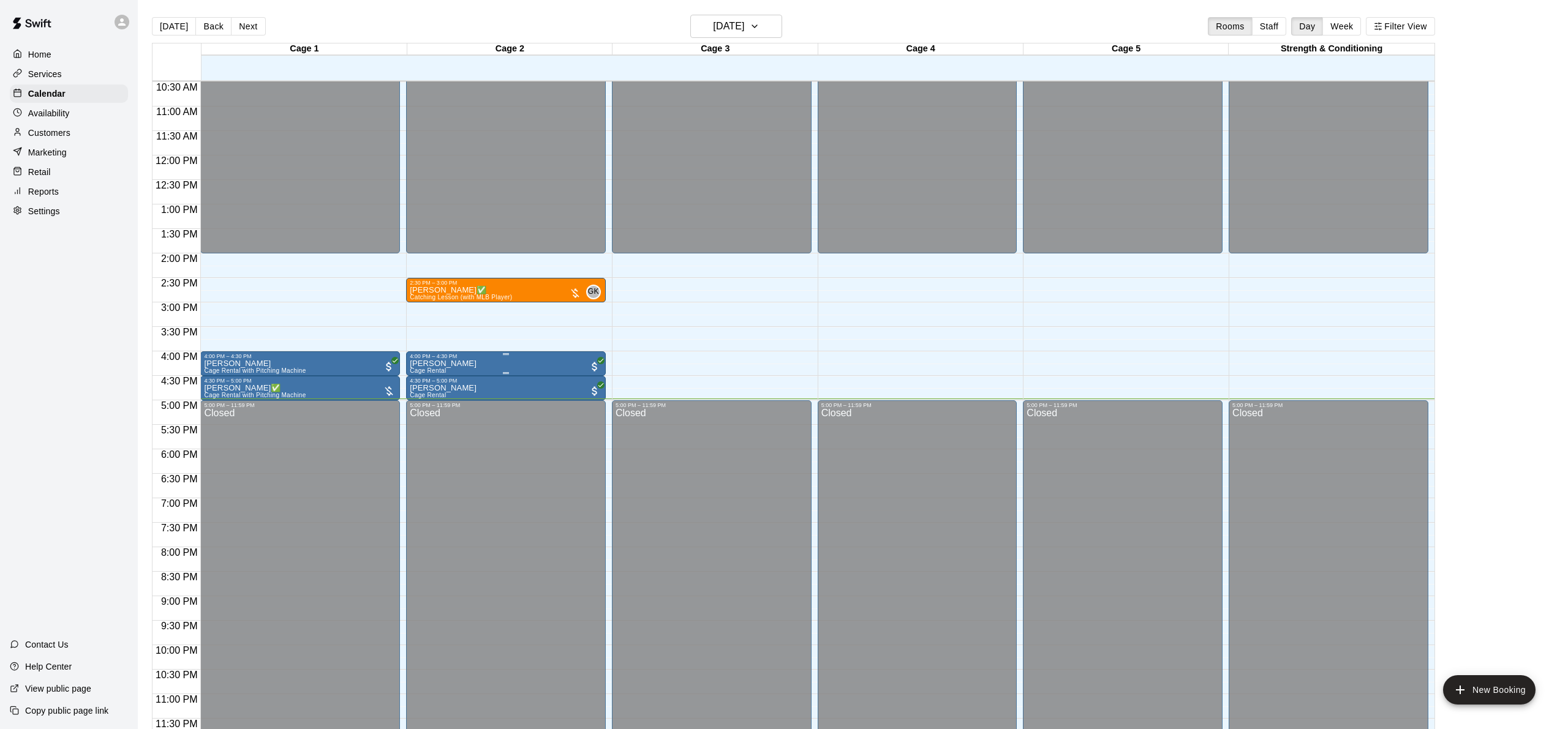
click at [433, 354] on div at bounding box center [506, 354] width 192 height 2
click at [424, 386] on button "edit" at bounding box center [422, 395] width 25 height 24
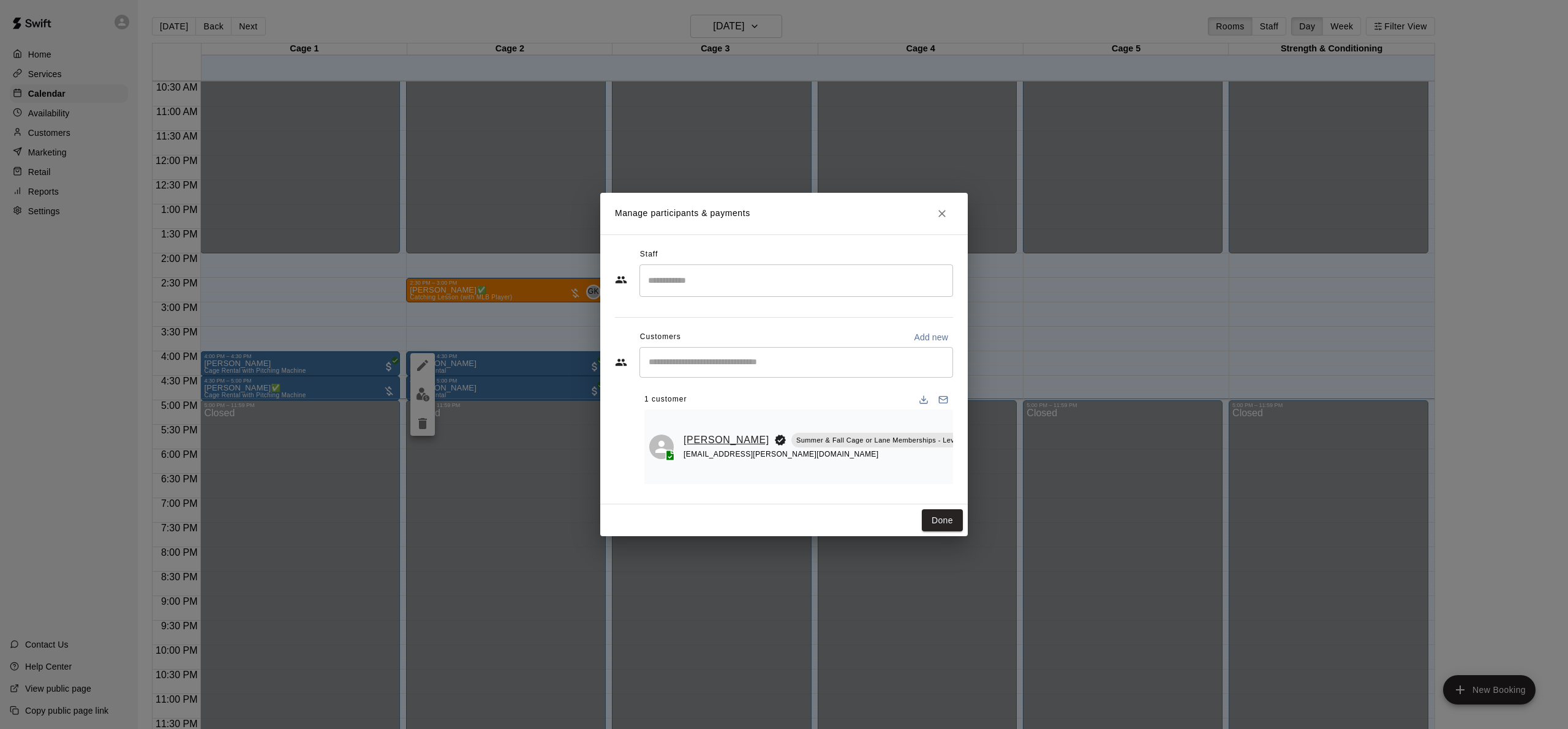
click at [691, 432] on link "[PERSON_NAME]" at bounding box center [727, 440] width 86 height 16
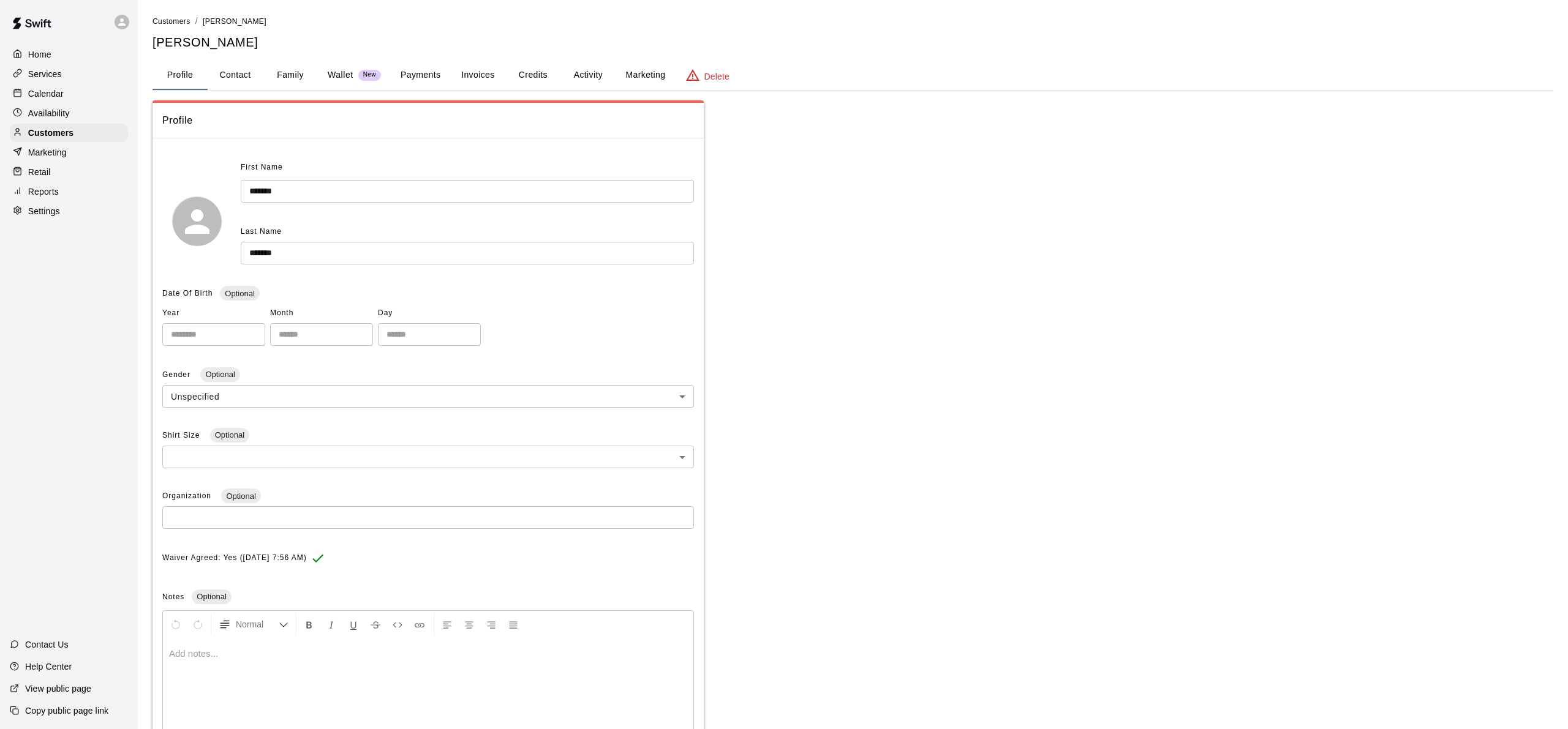
click at [524, 76] on button "Credits" at bounding box center [532, 75] width 55 height 29
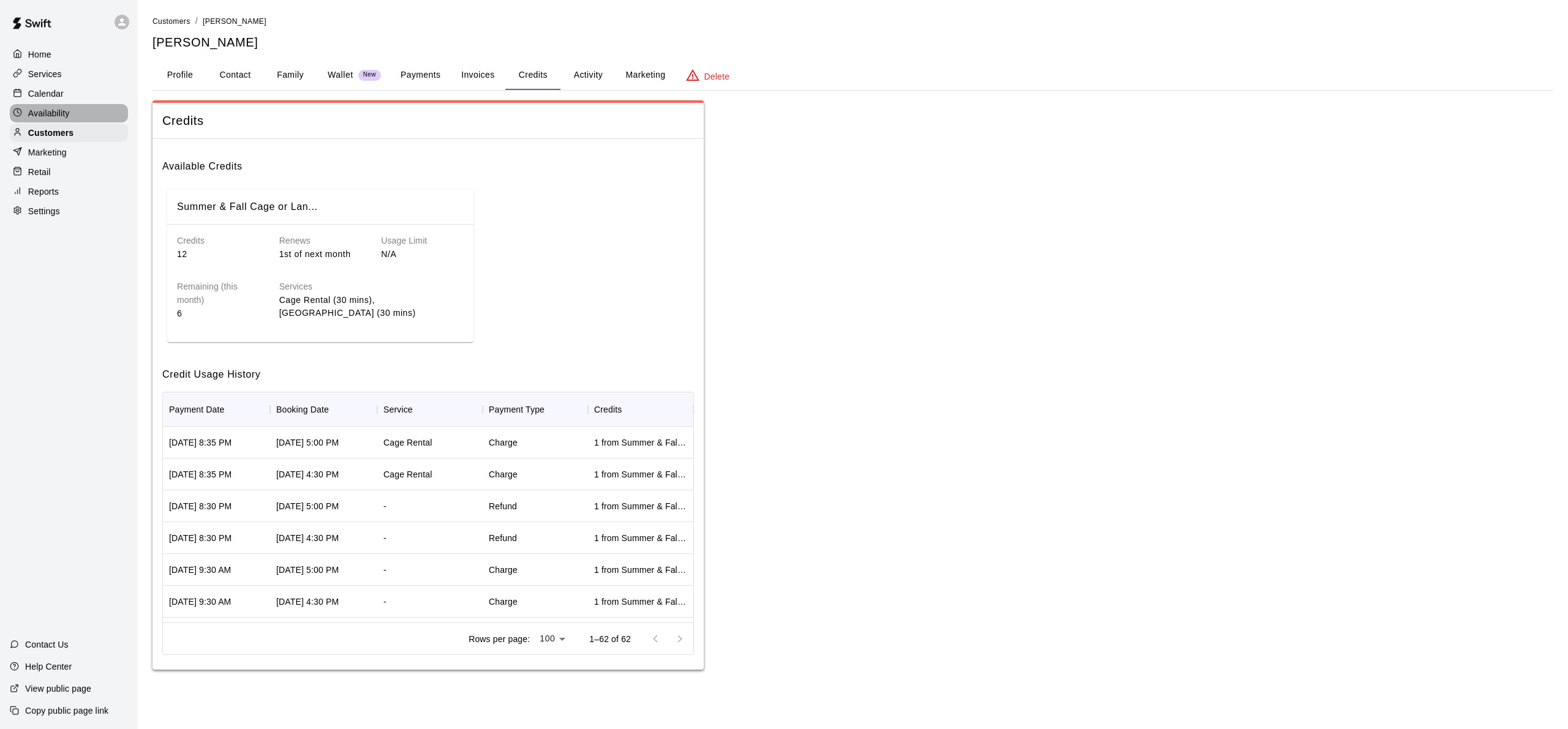
click at [62, 110] on p "Availability" at bounding box center [49, 113] width 41 height 12
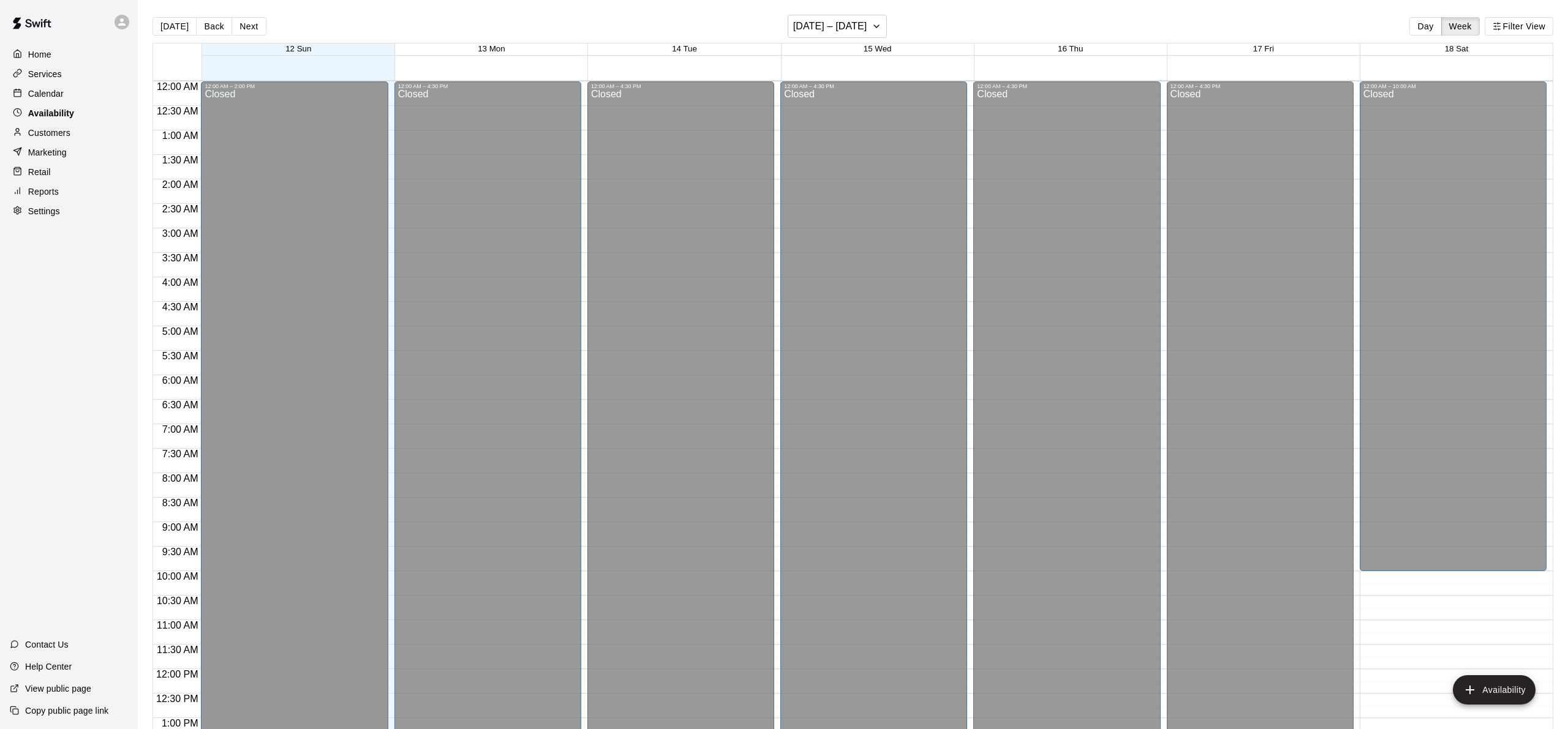
scroll to position [514, 0]
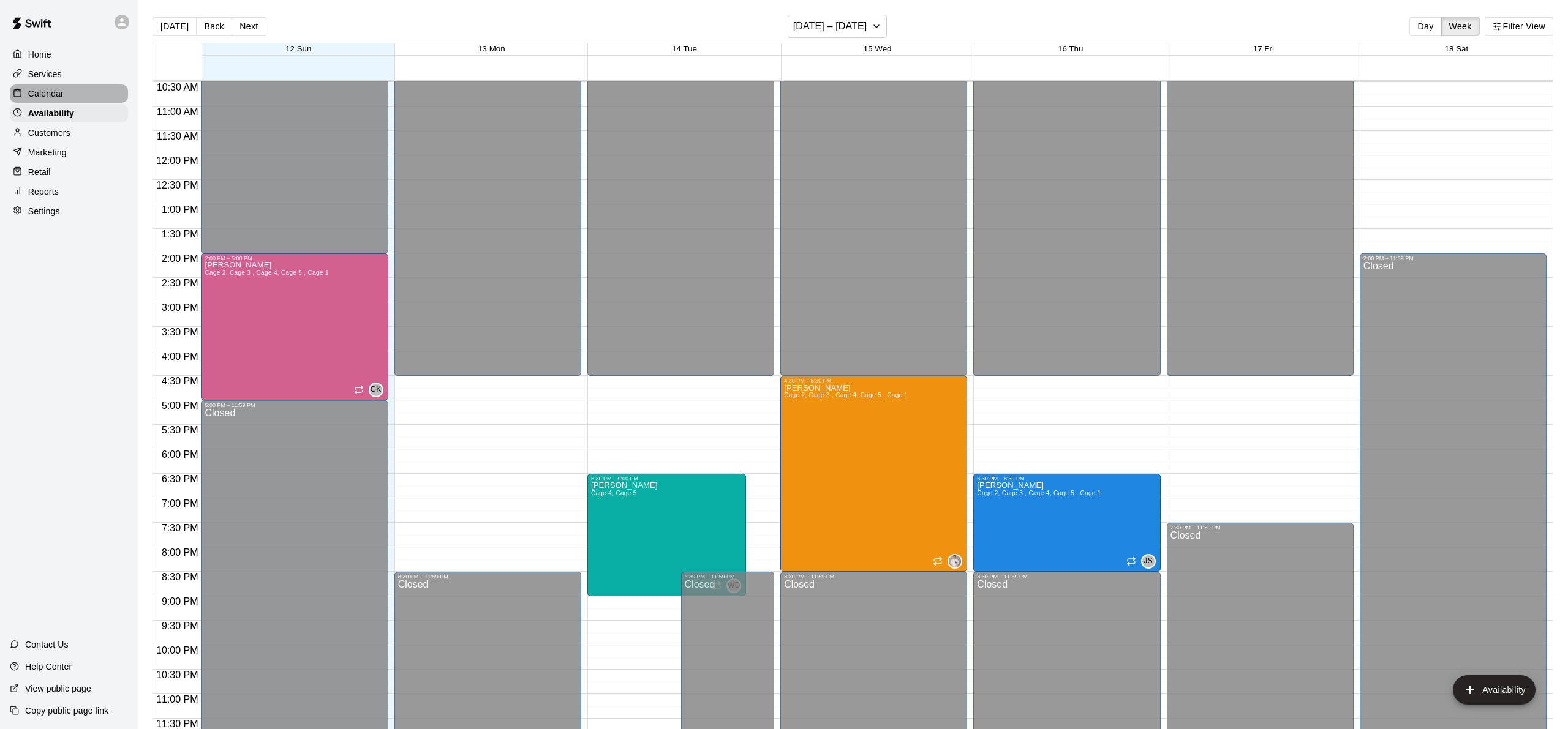
click at [60, 86] on div "Calendar" at bounding box center [69, 93] width 118 height 18
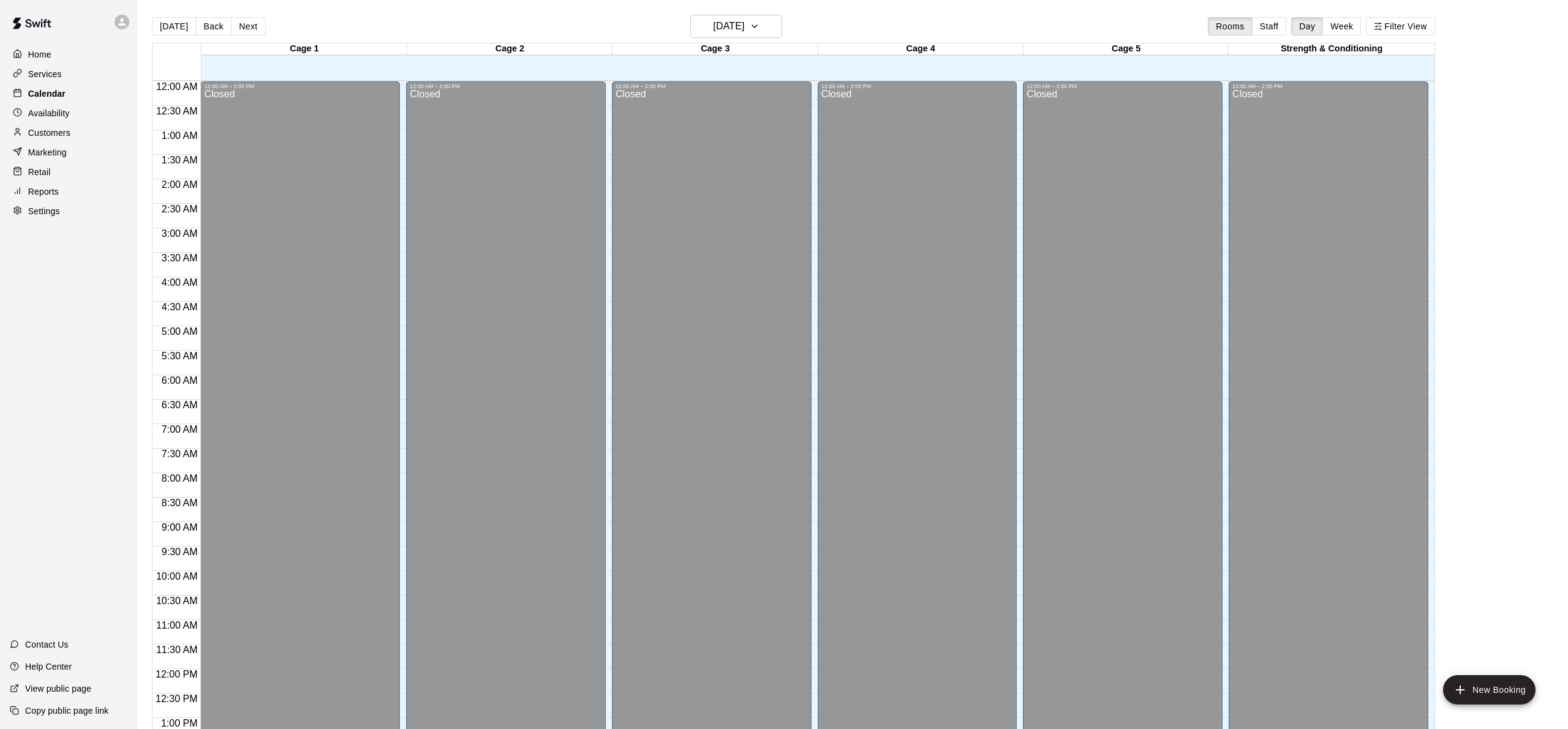
scroll to position [477, 0]
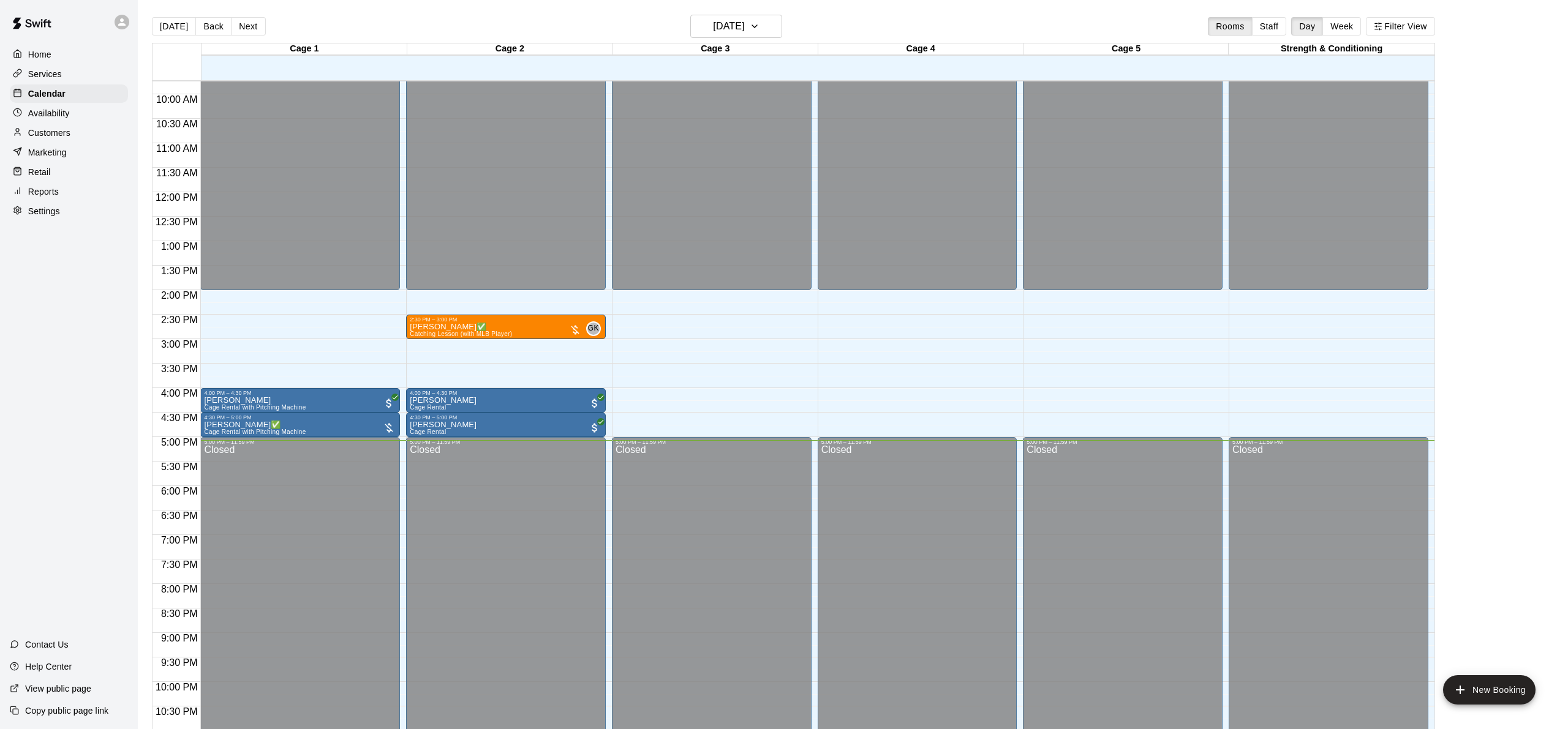
click at [245, 35] on div "[DATE] Back [DATE][DATE] Rooms Staff Day Week Filter View" at bounding box center [794, 28] width 1283 height 28
click at [236, 29] on button "Next" at bounding box center [247, 27] width 34 height 18
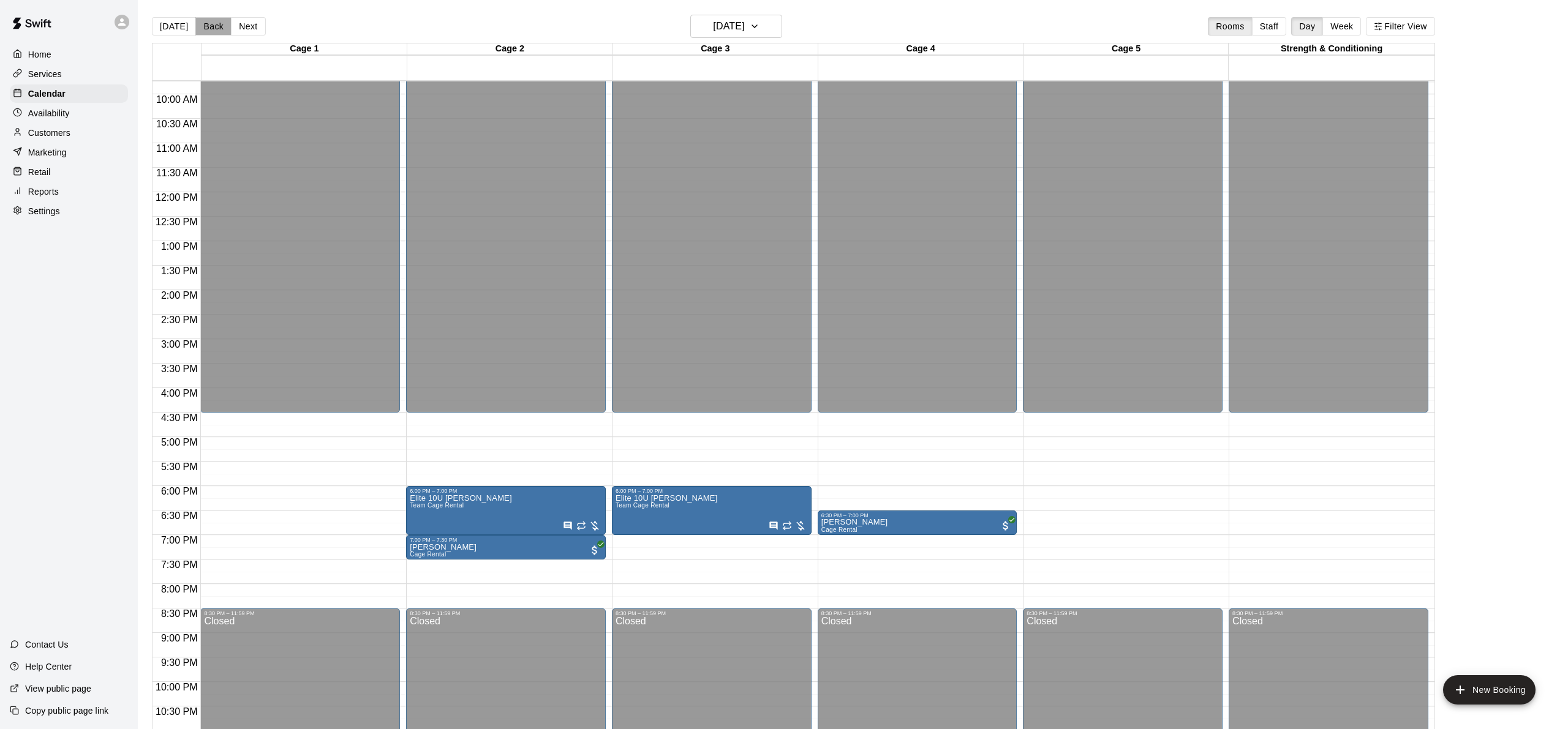
click at [217, 34] on button "Back" at bounding box center [213, 27] width 36 height 18
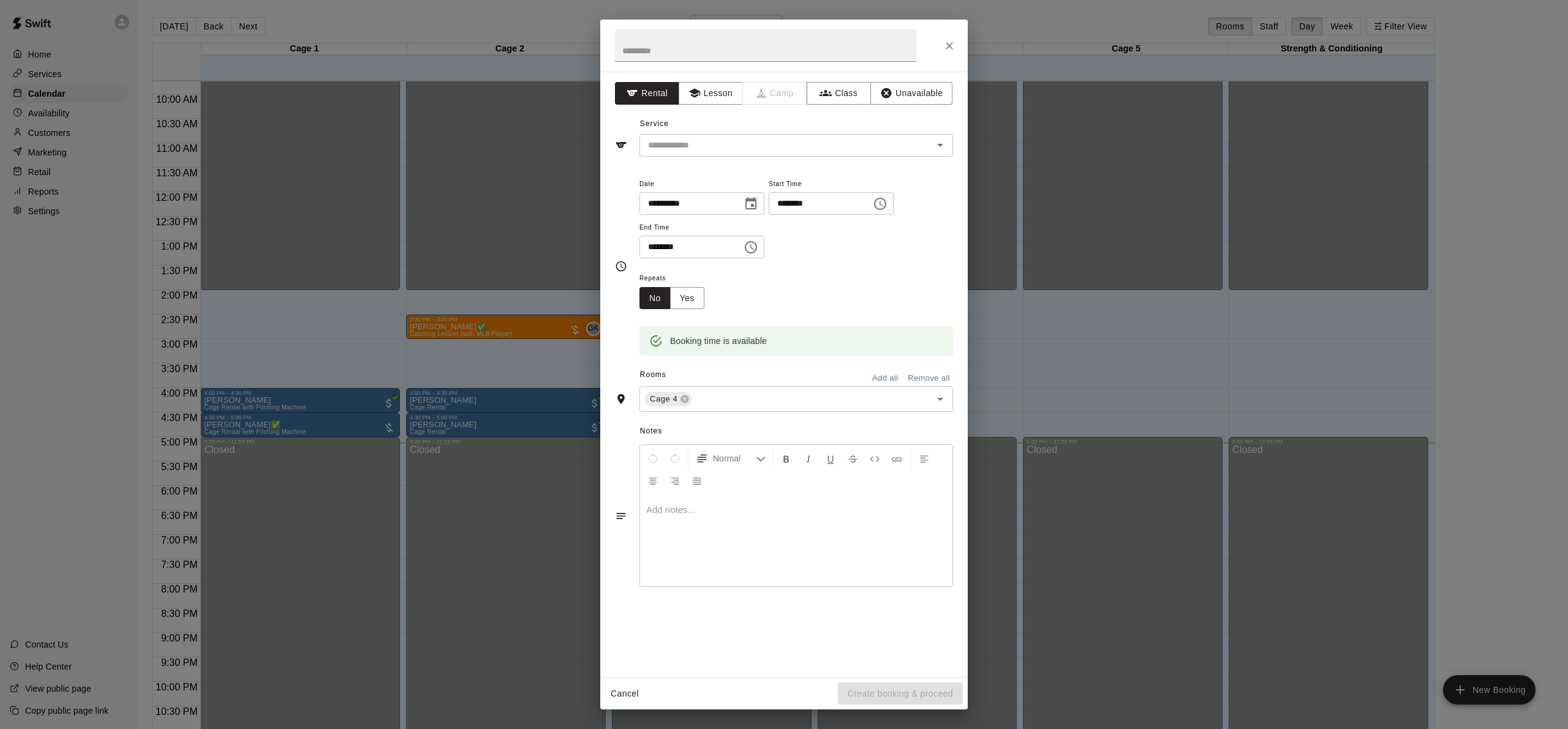
click at [488, 515] on div "**********" at bounding box center [784, 364] width 1568 height 729
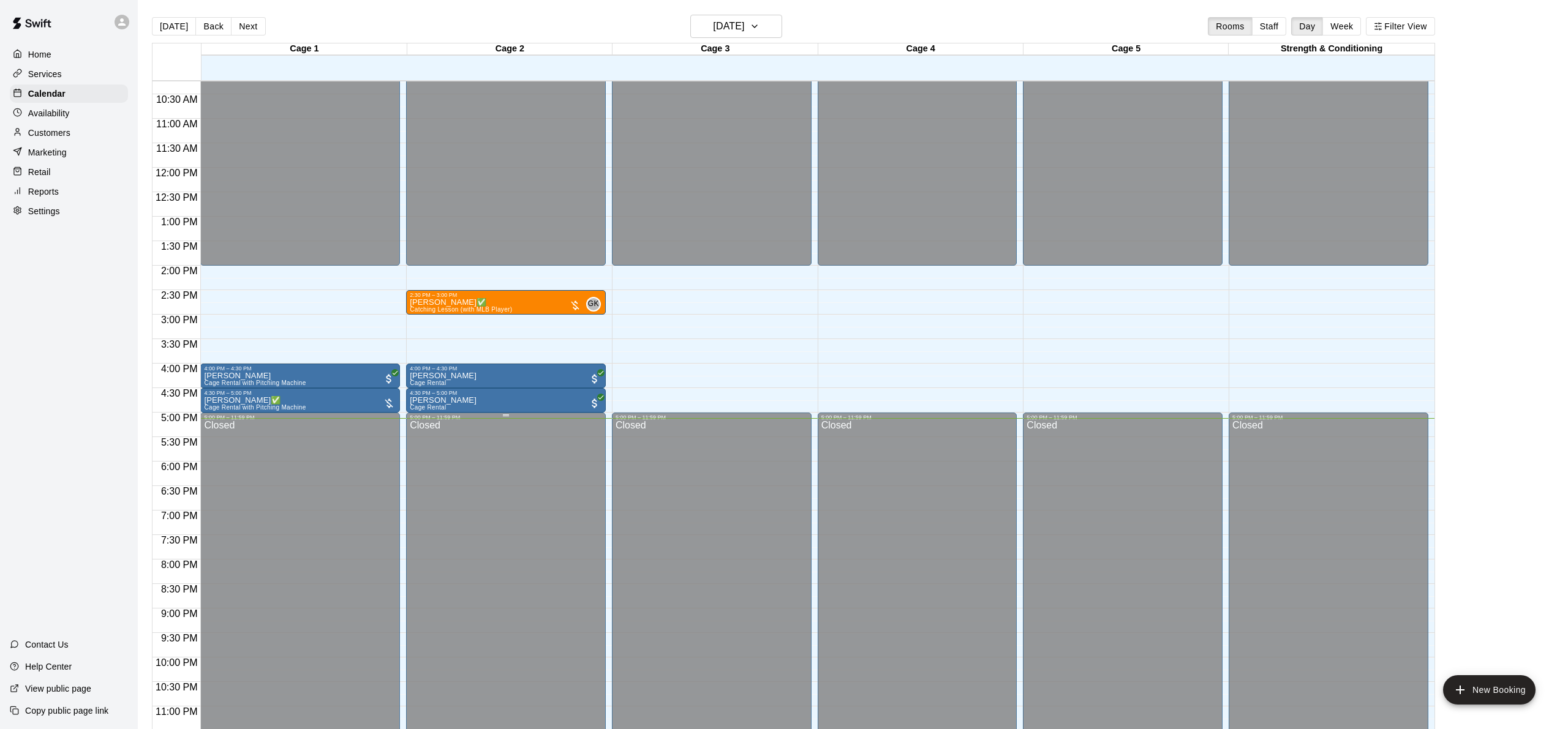
scroll to position [514, 0]
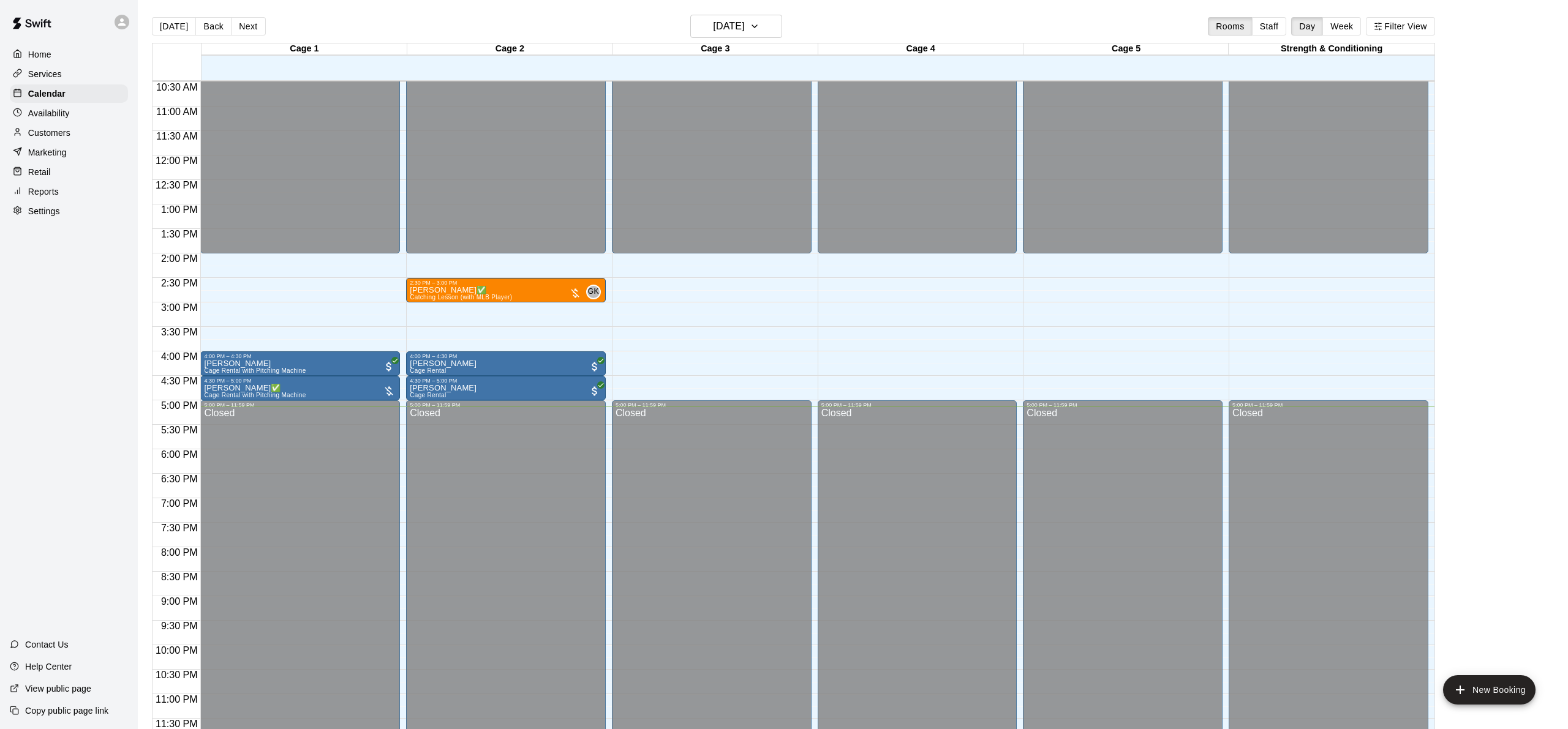
click at [136, 357] on div "Home Services Calendar Availability Customers Marketing Retail Reports Settings…" at bounding box center [69, 364] width 137 height 729
